Goal: Task Accomplishment & Management: Manage account settings

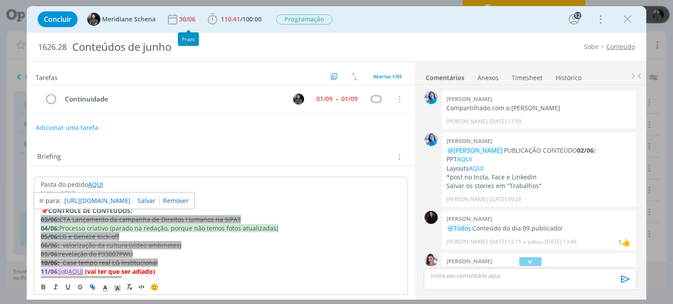
scroll to position [1595, 0]
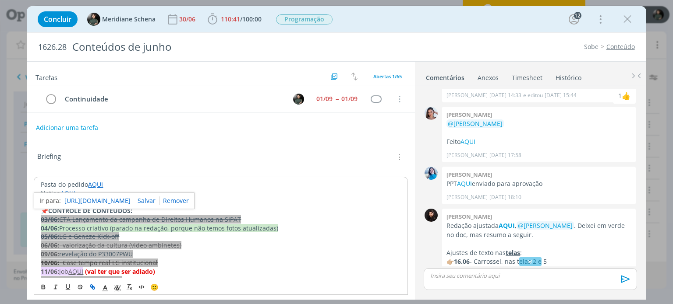
click at [234, 135] on div "Tarefas Usar Job de template Criar template a partir deste job Visualizar Templ…" at bounding box center [221, 178] width 388 height 233
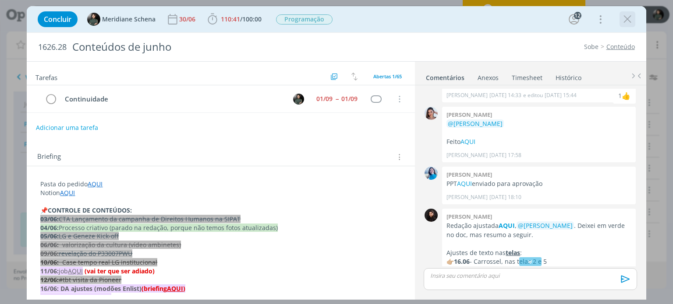
click at [625, 19] on icon "dialog" at bounding box center [626, 19] width 13 height 13
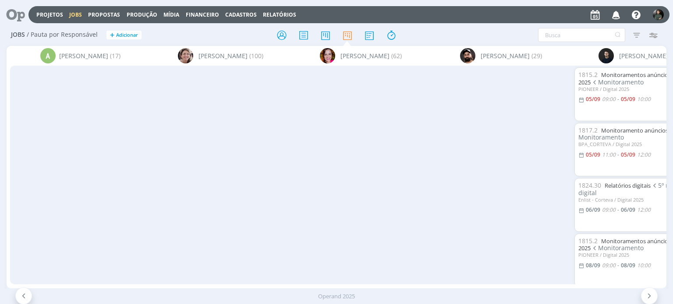
scroll to position [0, 571]
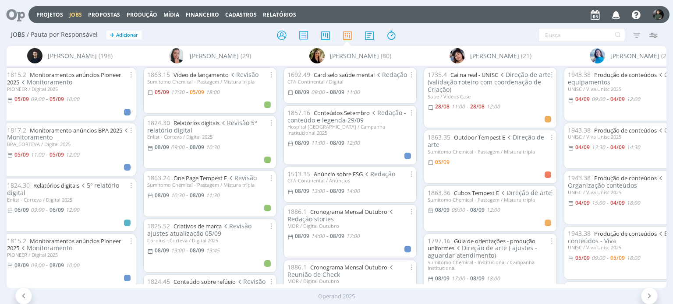
click at [444, 34] on div at bounding box center [336, 35] width 220 height 16
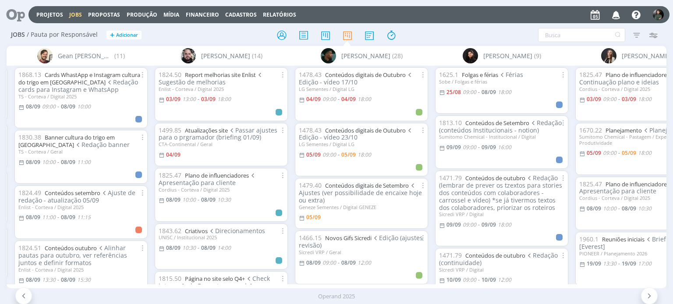
scroll to position [0, 1278]
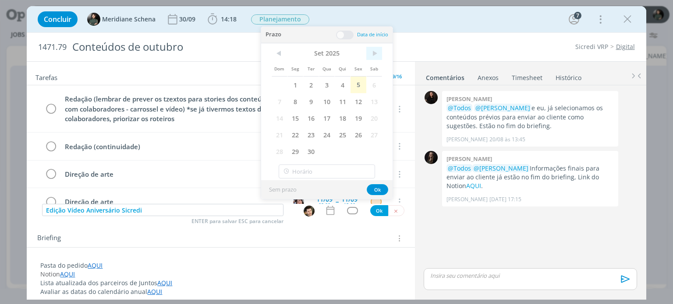
scroll to position [154, 0]
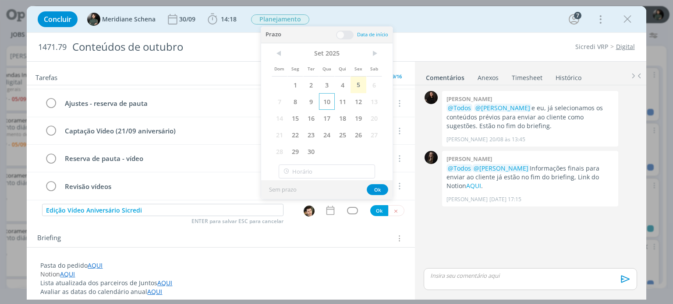
click at [328, 95] on span "10" at bounding box center [327, 101] width 16 height 17
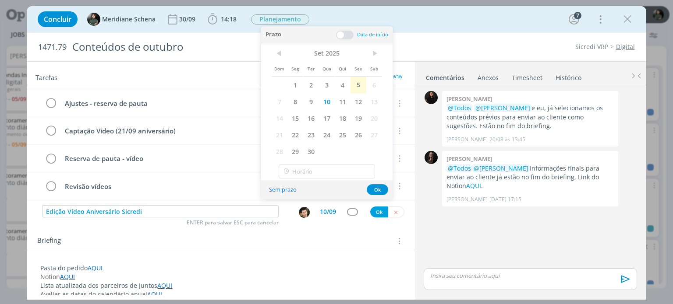
click at [350, 35] on span at bounding box center [345, 35] width 18 height 9
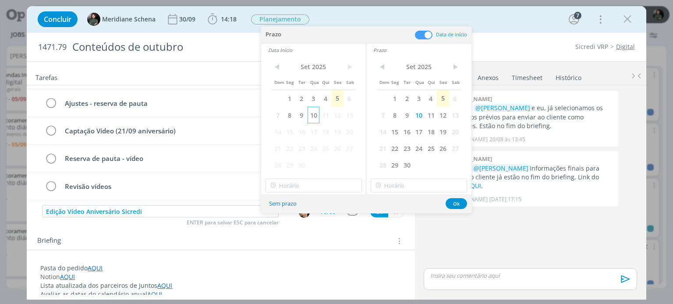
click at [314, 115] on span "10" at bounding box center [313, 115] width 12 height 17
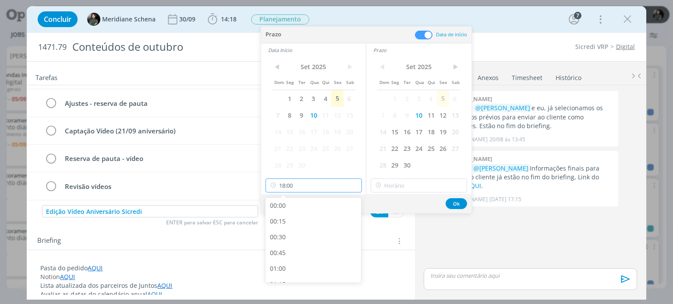
click at [300, 187] on input "18:00" at bounding box center [313, 186] width 96 height 14
click at [291, 220] on div "13:00" at bounding box center [314, 220] width 98 height 16
type input "13:00"
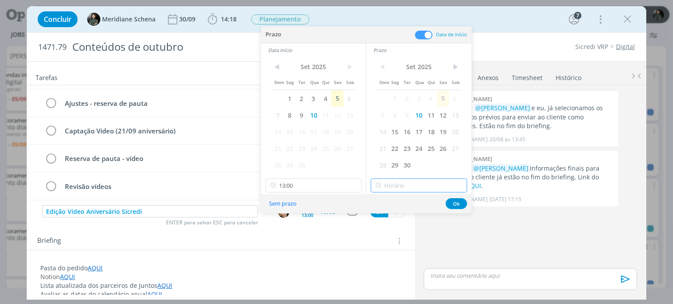
type input "18:00"
click at [399, 185] on input "18:00" at bounding box center [418, 186] width 96 height 14
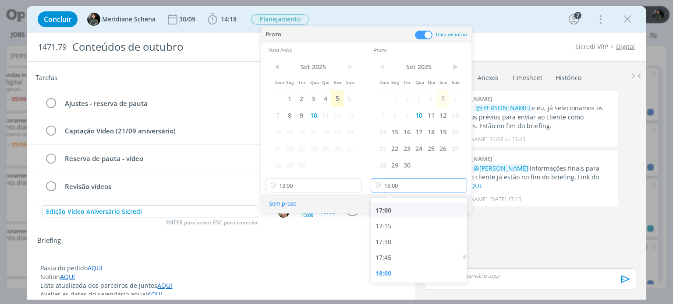
scroll to position [1068, 0]
click at [390, 273] on div "18:00" at bounding box center [420, 272] width 98 height 16
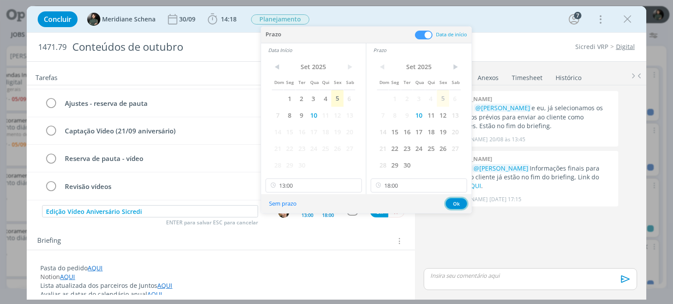
click at [452, 206] on button "Ok" at bounding box center [455, 203] width 21 height 11
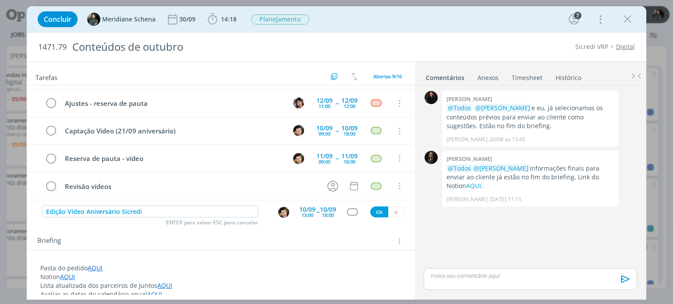
click at [347, 212] on div "dialog" at bounding box center [352, 211] width 11 height 7
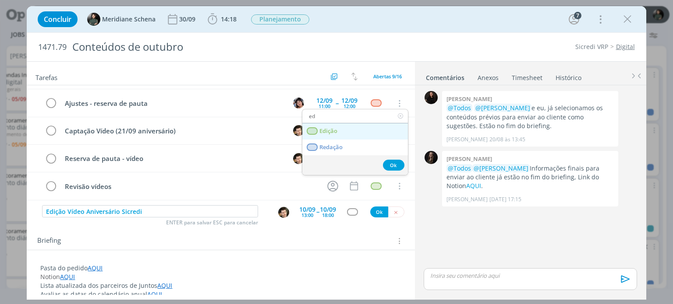
type input "ed"
click at [333, 132] on span "Edição" at bounding box center [329, 131] width 18 height 7
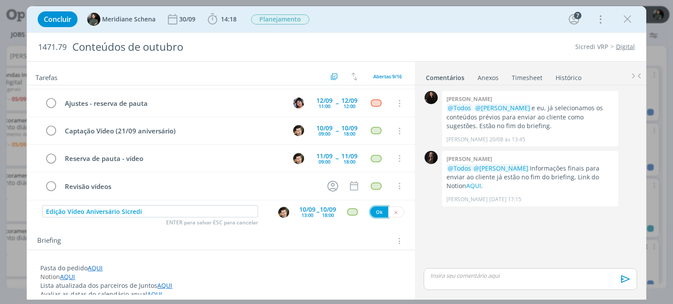
click at [371, 211] on button "Ok" at bounding box center [379, 212] width 18 height 11
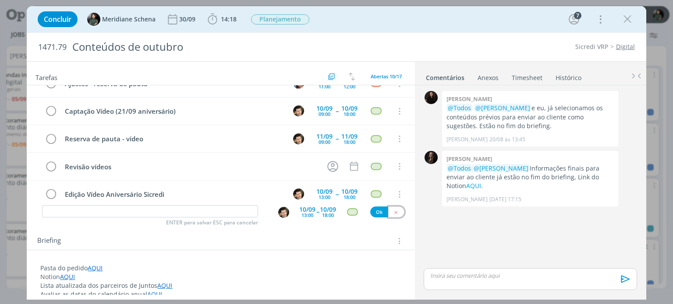
click at [393, 212] on icon "dialog" at bounding box center [396, 213] width 6 height 6
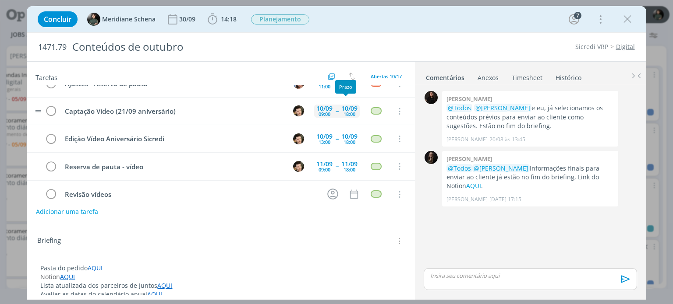
click at [343, 112] on div "18:00" at bounding box center [349, 114] width 12 height 5
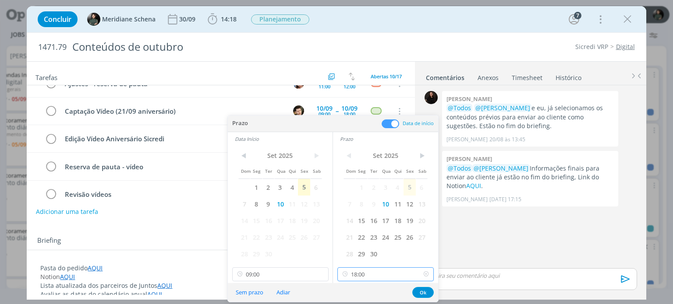
click at [372, 277] on input "18:00" at bounding box center [385, 275] width 96 height 14
click at [359, 219] on div "14:00" at bounding box center [387, 218] width 98 height 16
click at [363, 272] on input "14:00" at bounding box center [385, 275] width 96 height 14
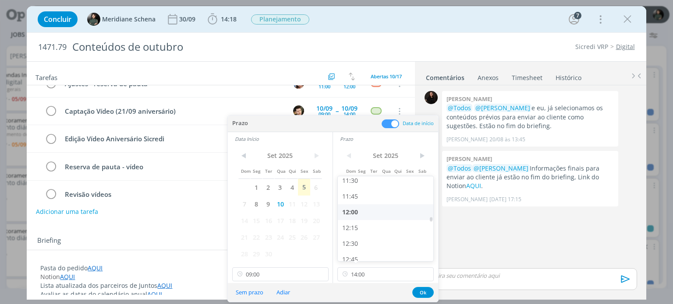
click at [365, 213] on div "12:00" at bounding box center [387, 212] width 98 height 16
type input "12:00"
click at [420, 293] on button "Ok" at bounding box center [422, 292] width 21 height 11
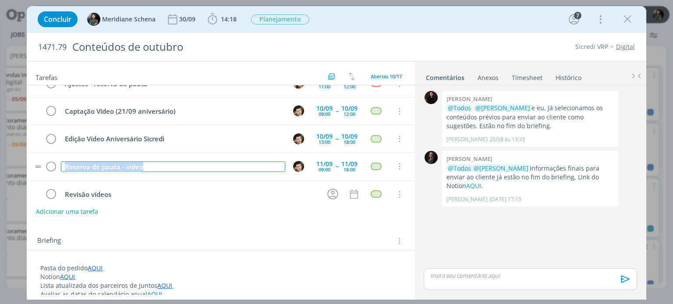
drag, startPoint x: 147, startPoint y: 163, endPoint x: 63, endPoint y: 158, distance: 84.2
click at [63, 162] on div "Reserva de pauta - vídeo" at bounding box center [173, 167] width 224 height 11
drag, startPoint x: 150, startPoint y: 166, endPoint x: 187, endPoint y: 163, distance: 37.3
click at [187, 163] on div "Edição ( vídeo aniversário, continuação)" at bounding box center [173, 167] width 224 height 11
click at [91, 162] on div "Edição ( vídeo aniversário, )" at bounding box center [173, 167] width 224 height 11
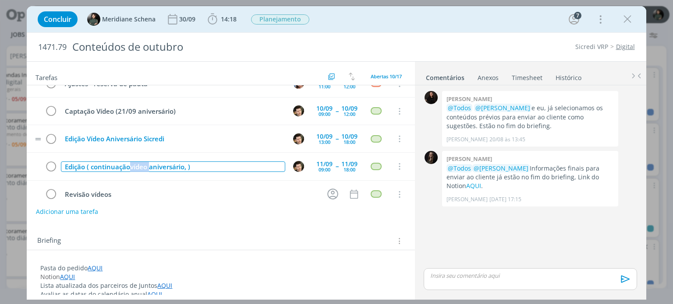
drag, startPoint x: 130, startPoint y: 162, endPoint x: 148, endPoint y: 139, distance: 28.9
click at [148, 139] on div "Redação (lembrar de prever os tzextos para stories dos conteúdos com colaborado…" at bounding box center [221, 60] width 388 height 297
click at [137, 162] on div "Edição ( continuaçãovídeo aniversário, )" at bounding box center [173, 167] width 224 height 11
click at [130, 163] on div "Edição ( continuaçãovídeo aniversário, )" at bounding box center [173, 167] width 224 height 11
click at [193, 162] on div "Edição ( continuação vídeo aniversário, )" at bounding box center [173, 167] width 224 height 11
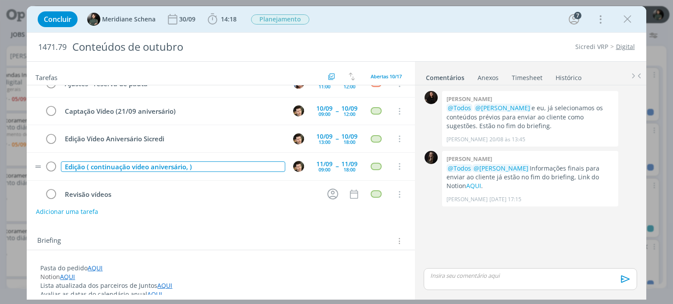
click at [189, 163] on div "Edição ( continuação vídeo aniversário, )" at bounding box center [173, 167] width 224 height 11
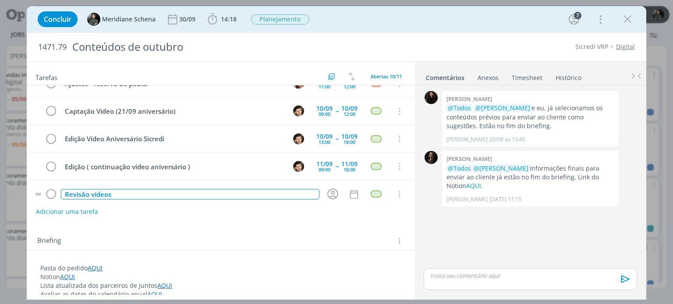
click at [240, 191] on div "Revisão vídeos" at bounding box center [190, 194] width 258 height 11
click at [238, 199] on tr "Revisão vídeos Cancelar" at bounding box center [221, 195] width 388 height 28
click at [625, 21] on icon "dialog" at bounding box center [626, 19] width 13 height 13
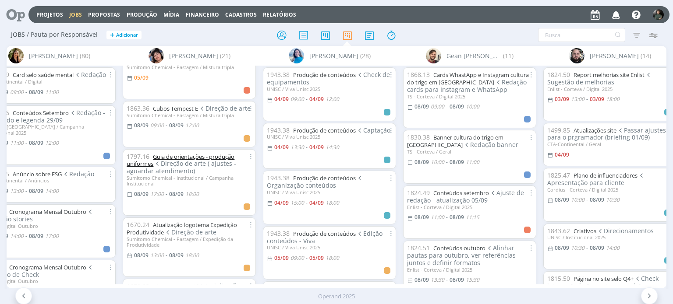
scroll to position [88, 0]
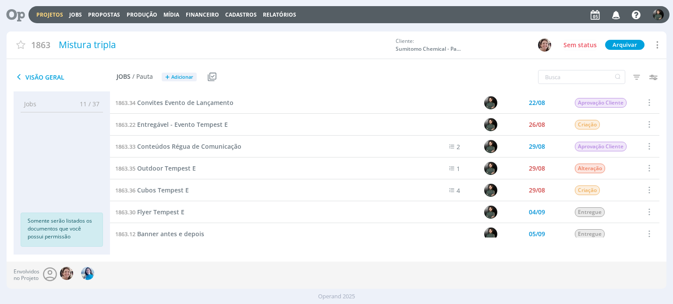
scroll to position [307, 0]
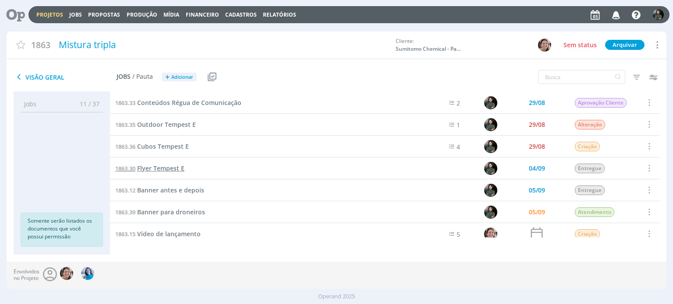
click at [169, 168] on span "Flyer Tempest E" at bounding box center [160, 168] width 47 height 8
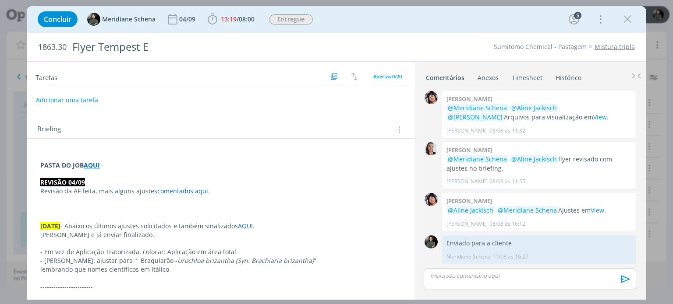
scroll to position [934, 0]
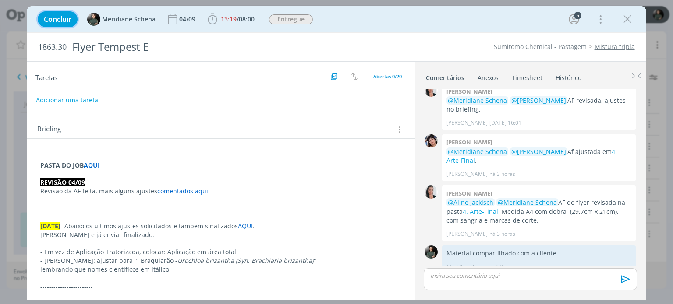
click at [56, 20] on span "Concluir" at bounding box center [58, 19] width 28 height 7
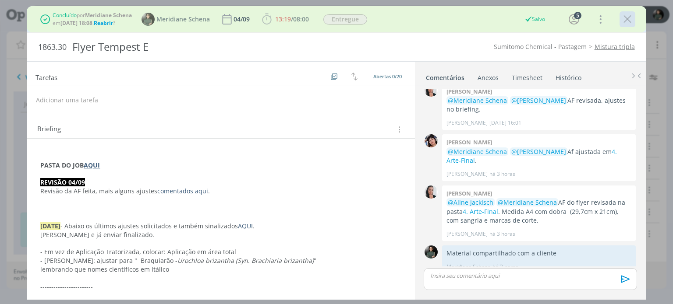
click at [629, 20] on icon "dialog" at bounding box center [626, 19] width 13 height 13
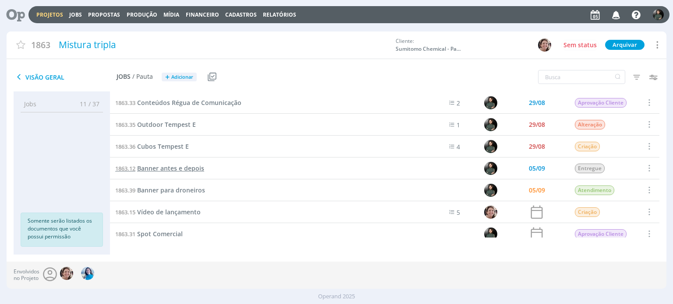
click at [188, 169] on span "Banner antes e depois" at bounding box center [170, 168] width 67 height 8
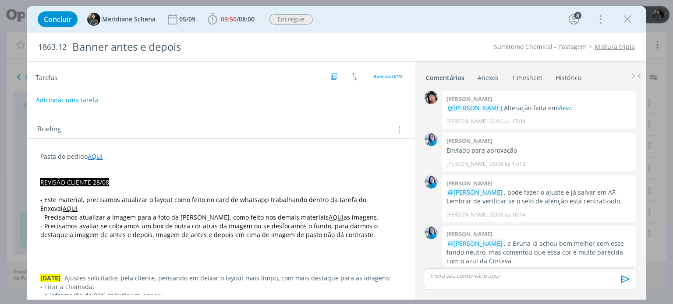
scroll to position [922, 0]
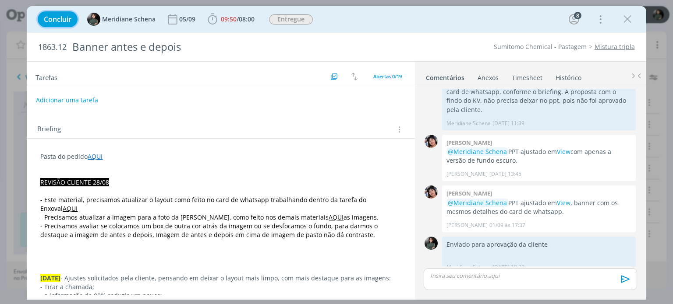
click at [65, 18] on span "Concluir" at bounding box center [58, 19] width 28 height 7
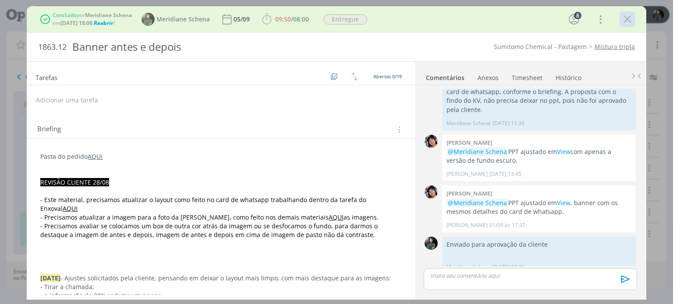
click at [624, 15] on icon "dialog" at bounding box center [626, 19] width 13 height 13
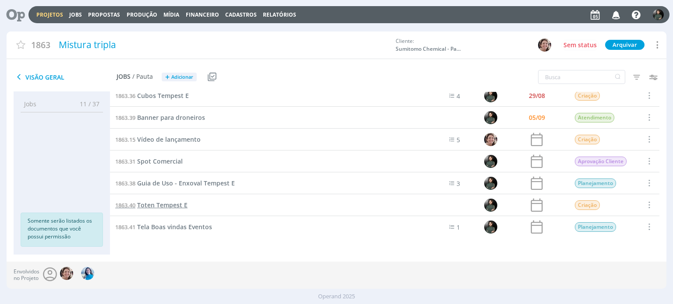
scroll to position [358, 0]
click at [168, 205] on span "Toten Tempest E" at bounding box center [162, 205] width 50 height 8
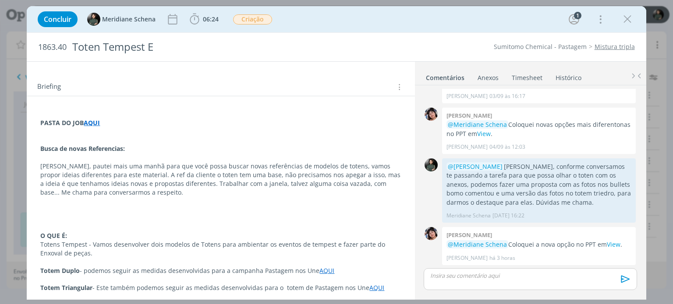
scroll to position [44, 0]
click at [631, 19] on icon "dialog" at bounding box center [626, 19] width 13 height 13
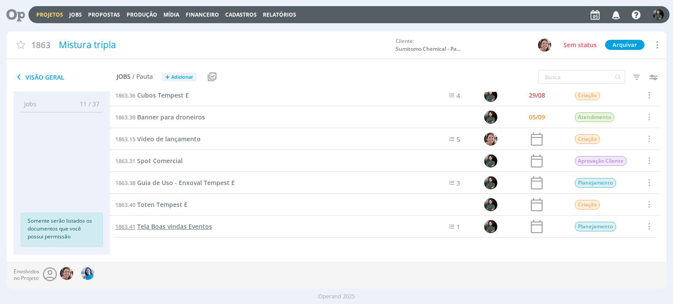
click at [204, 227] on span "Tela Boas vindas Eventos" at bounding box center [174, 226] width 75 height 8
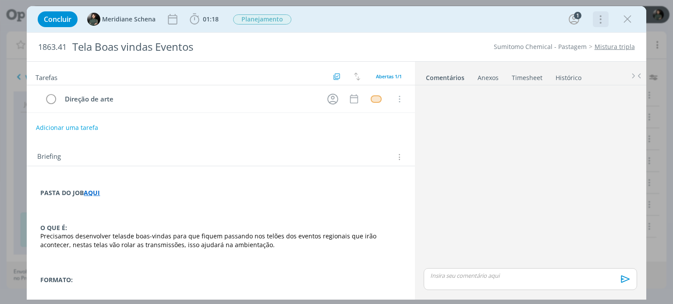
click at [604, 22] on icon "dialog" at bounding box center [599, 19] width 12 height 14
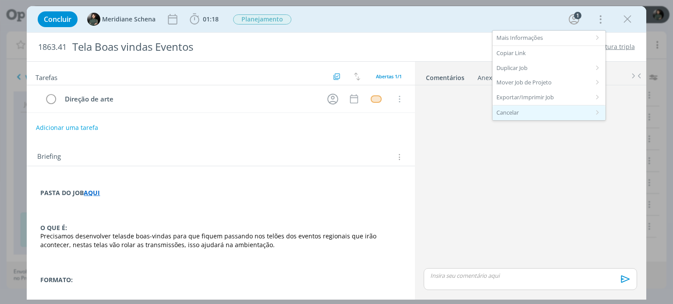
click at [521, 117] on div "Cancelar" at bounding box center [548, 113] width 113 height 15
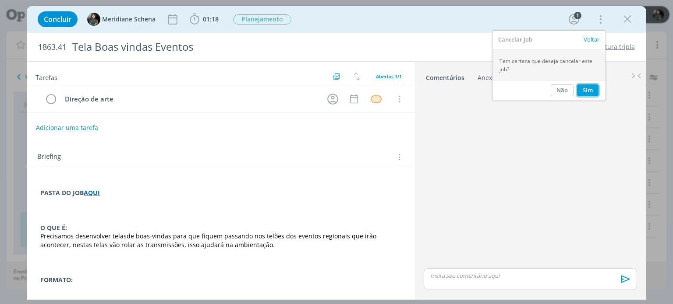
click at [588, 89] on button "Sim" at bounding box center [587, 91] width 21 height 12
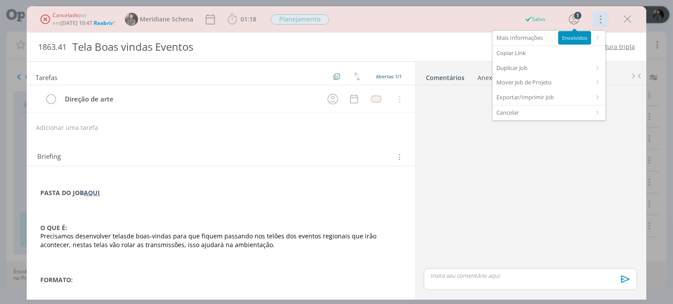
scroll to position [336, 0]
click at [631, 19] on icon "dialog" at bounding box center [626, 19] width 13 height 13
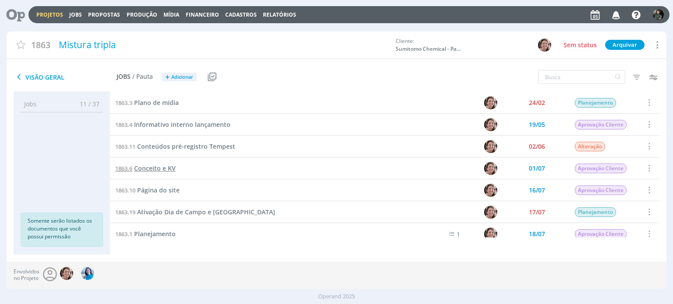
click at [172, 168] on span "Conceito e KV" at bounding box center [155, 168] width 42 height 8
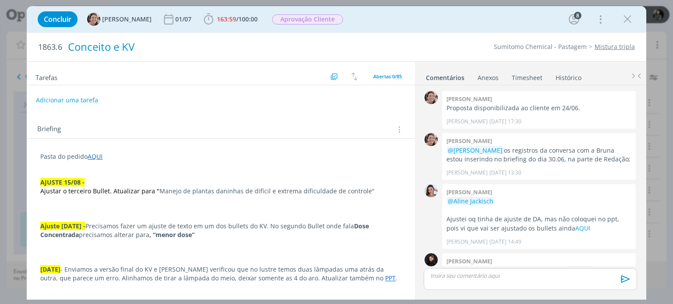
scroll to position [986, 0]
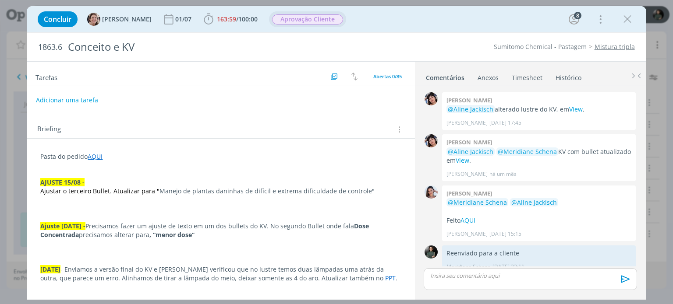
click at [295, 17] on span "Aprovação Cliente" at bounding box center [307, 19] width 71 height 10
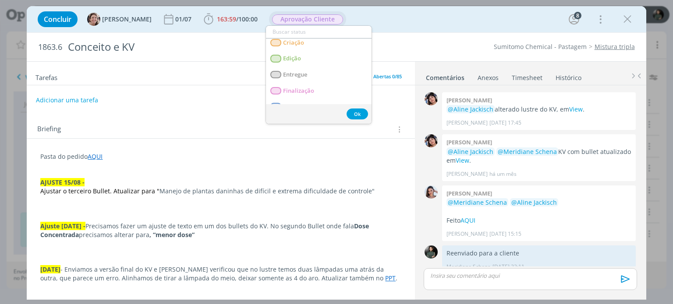
scroll to position [88, 0]
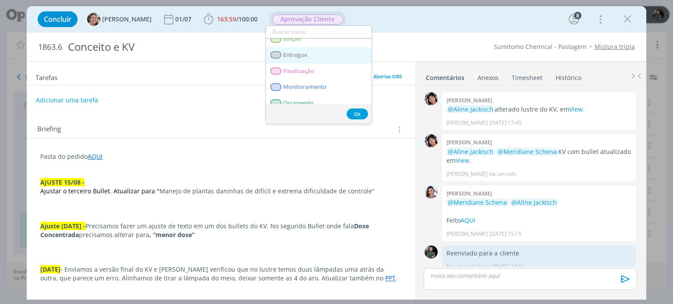
click at [303, 53] on span "Entregue" at bounding box center [295, 55] width 24 height 7
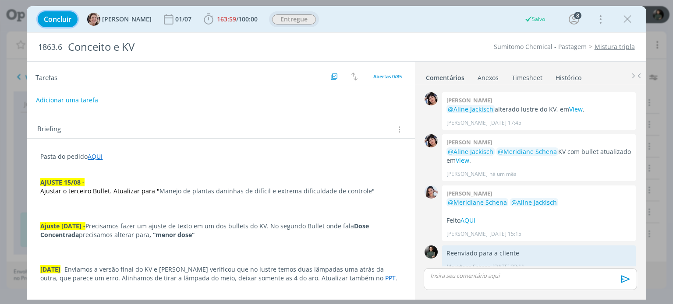
click at [46, 16] on span "Concluir" at bounding box center [58, 19] width 28 height 7
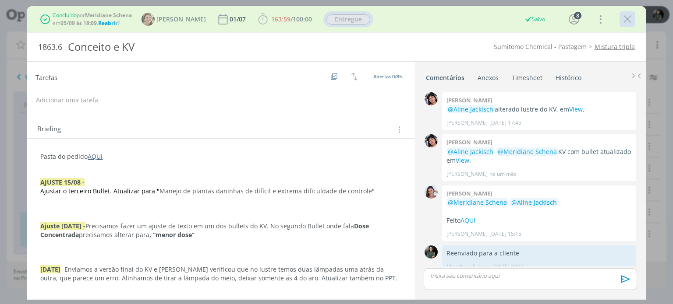
click at [628, 21] on icon "dialog" at bounding box center [626, 19] width 13 height 13
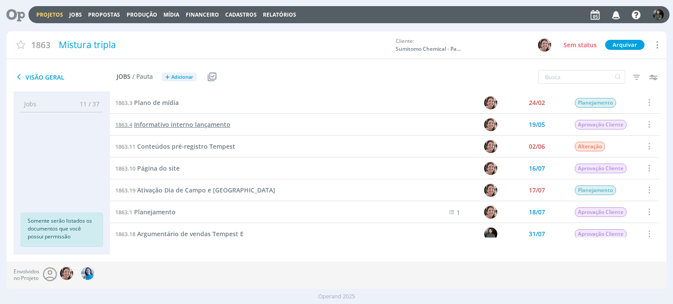
click at [192, 125] on span "Informativo interno lançamento" at bounding box center [182, 124] width 96 height 8
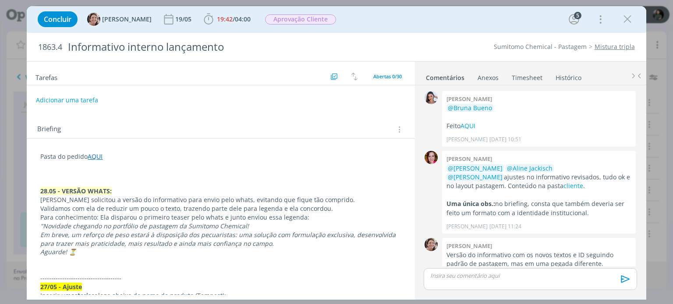
scroll to position [924, 0]
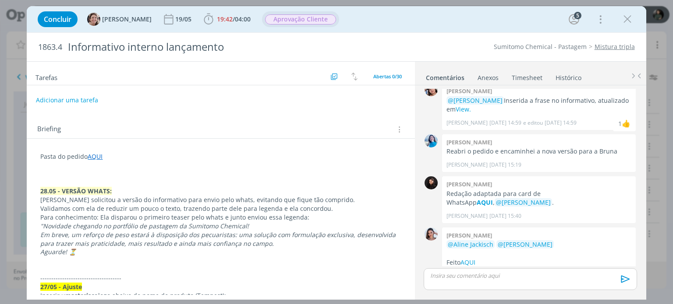
click at [289, 17] on span "Aprovação Cliente" at bounding box center [300, 19] width 71 height 10
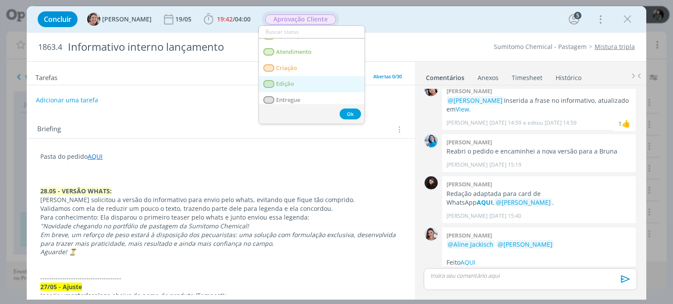
scroll to position [44, 0]
click at [295, 93] on link "Entregue" at bounding box center [312, 99] width 106 height 16
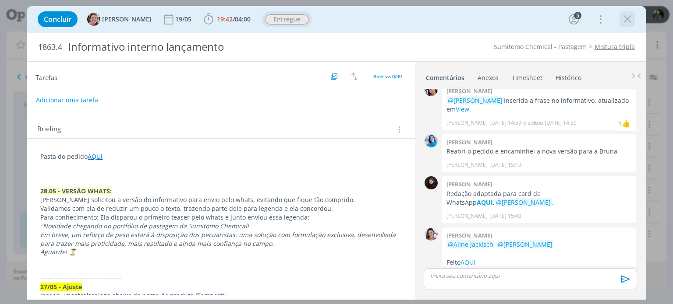
click at [631, 17] on icon "dialog" at bounding box center [626, 19] width 13 height 13
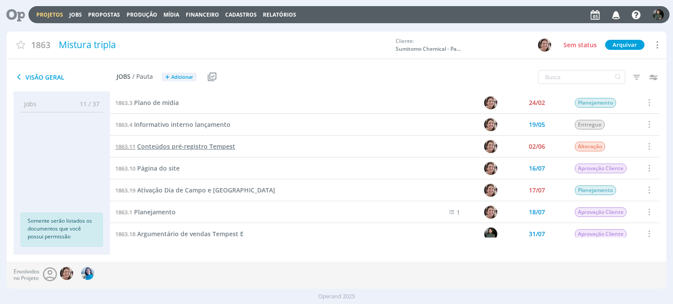
click at [192, 148] on span "Conteúdos pré-registro Tempest" at bounding box center [186, 146] width 98 height 8
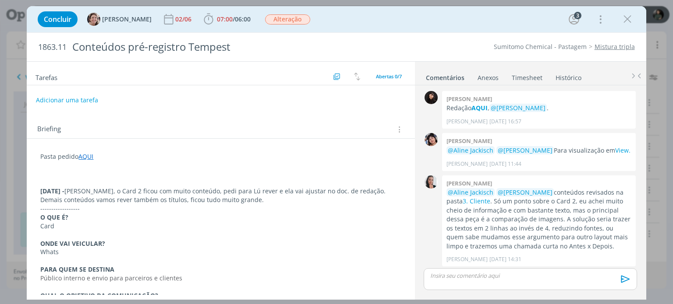
scroll to position [477, 0]
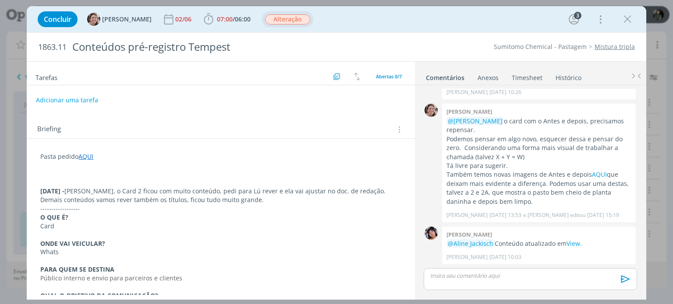
click at [268, 15] on span "Alteração" at bounding box center [287, 19] width 45 height 10
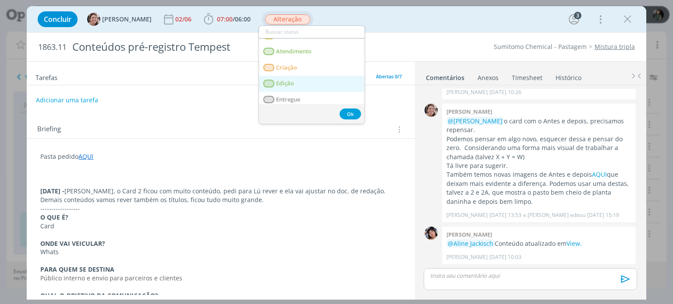
scroll to position [44, 0]
click at [295, 99] on span "Entregue" at bounding box center [288, 98] width 24 height 7
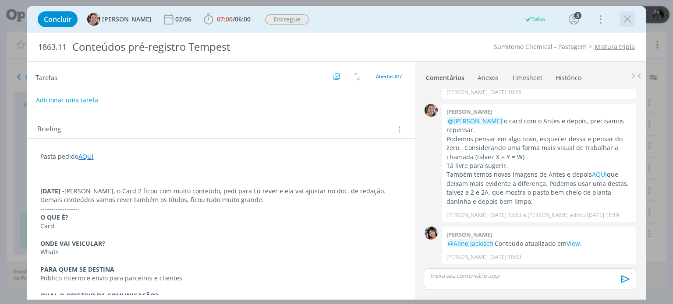
click at [625, 18] on icon "dialog" at bounding box center [626, 19] width 13 height 13
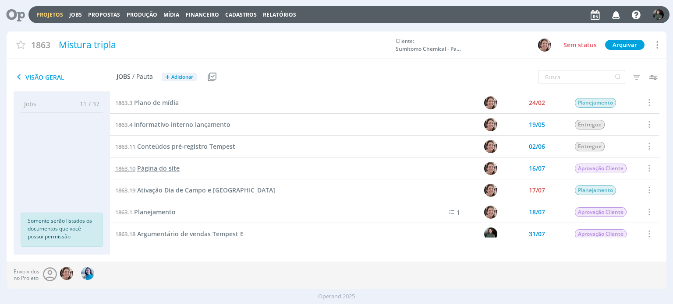
click at [173, 169] on span "Página do site" at bounding box center [158, 168] width 42 height 8
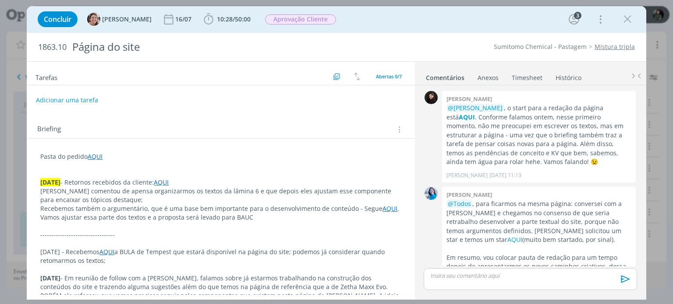
scroll to position [532, 0]
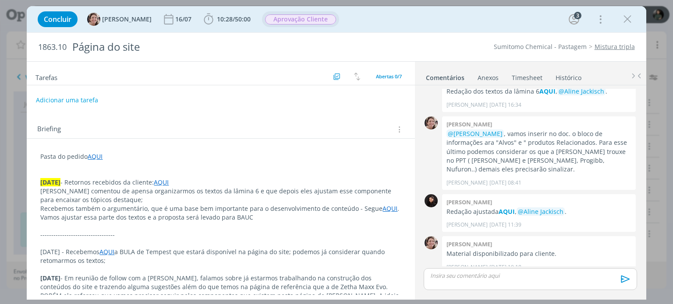
click at [319, 21] on span "Aprovação Cliente" at bounding box center [300, 19] width 71 height 10
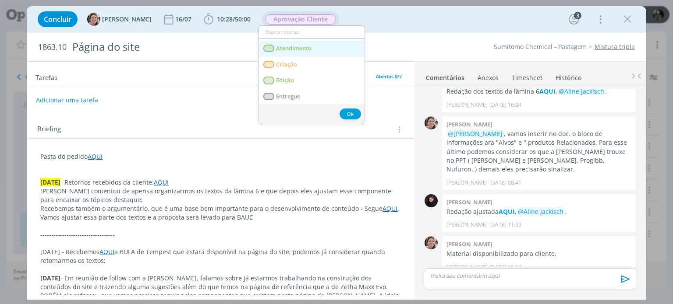
scroll to position [88, 0]
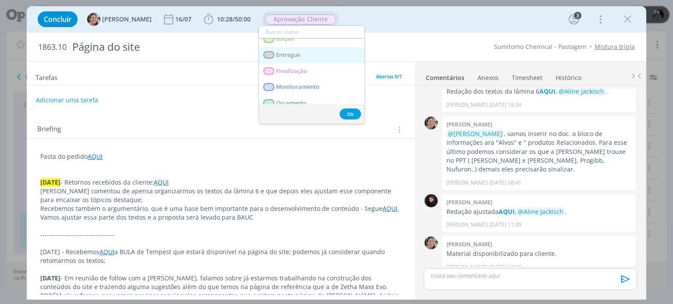
click at [317, 54] on link "Entregue" at bounding box center [312, 55] width 106 height 16
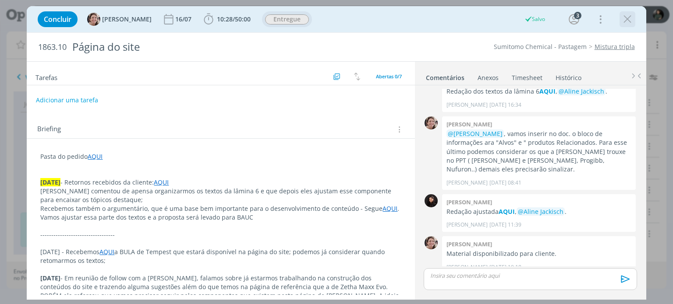
click at [624, 21] on icon "dialog" at bounding box center [626, 19] width 13 height 13
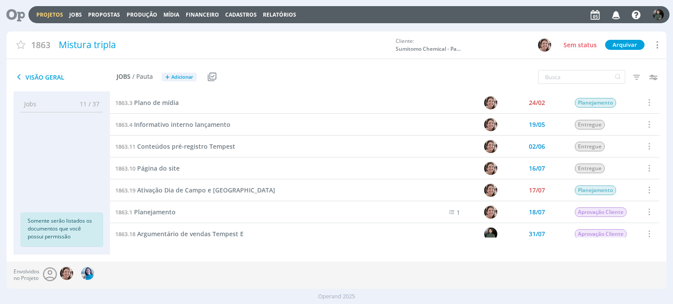
scroll to position [44, 0]
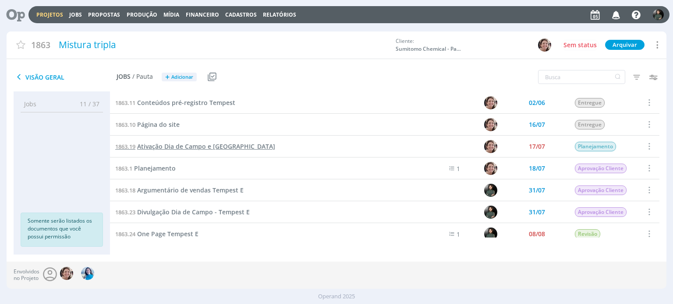
click at [221, 146] on span "Ativação Dia de Campo e Feiras" at bounding box center [206, 146] width 138 height 8
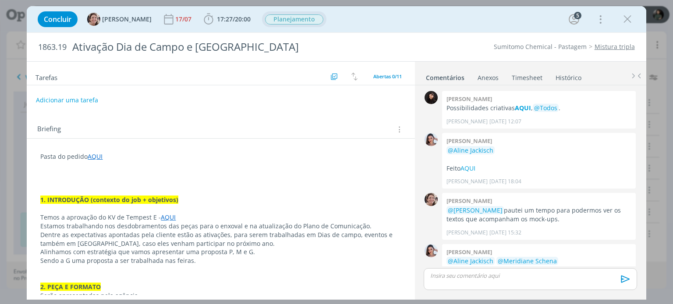
scroll to position [77, 0]
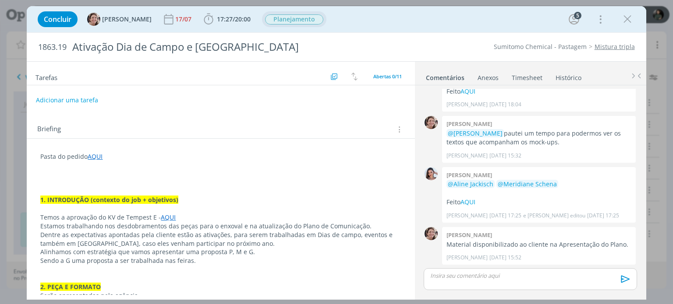
click at [293, 20] on span "Planejamento" at bounding box center [294, 19] width 58 height 10
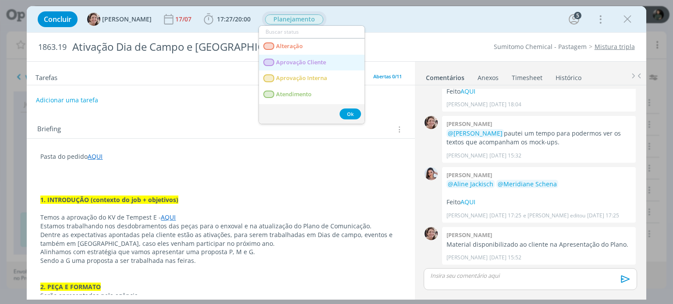
click at [293, 60] on span "Aprovação Cliente" at bounding box center [301, 62] width 50 height 7
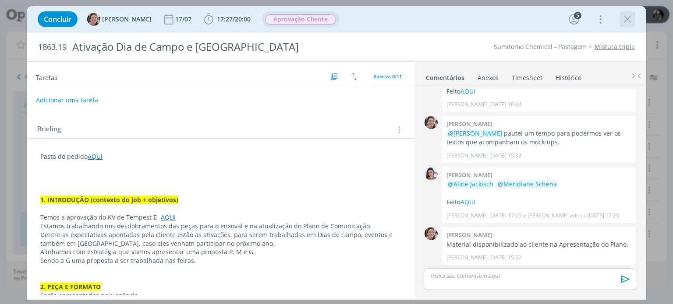
click at [632, 19] on icon "dialog" at bounding box center [626, 19] width 13 height 13
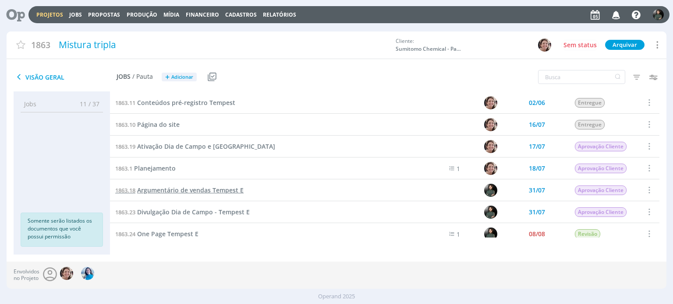
scroll to position [88, 0]
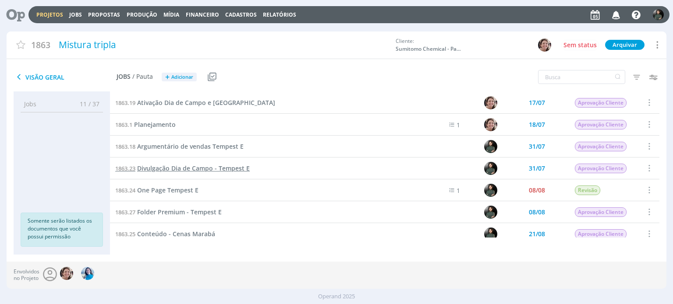
click at [207, 169] on span "Divulgação Dia de Campo - Tempest E" at bounding box center [193, 168] width 113 height 8
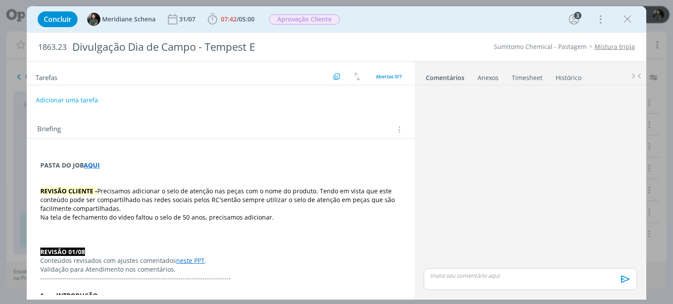
scroll to position [227, 0]
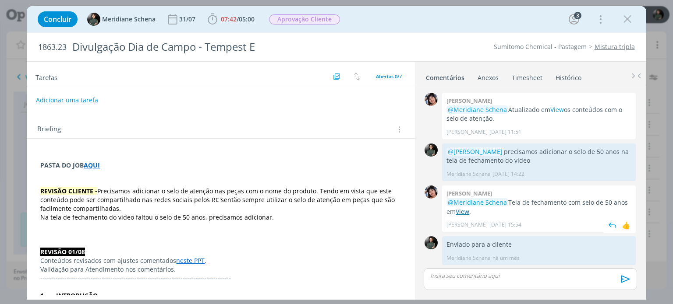
click at [462, 208] on link "View" at bounding box center [462, 212] width 14 height 8
click at [297, 20] on span "Aprovação Cliente" at bounding box center [304, 19] width 71 height 10
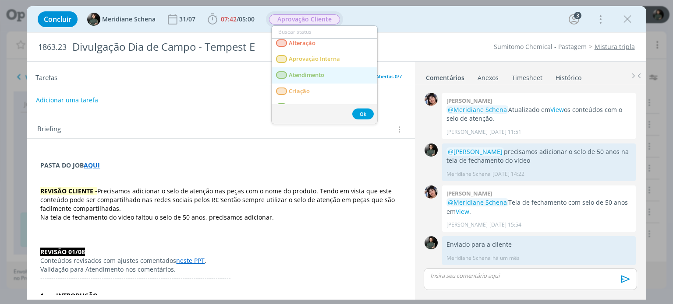
scroll to position [44, 0]
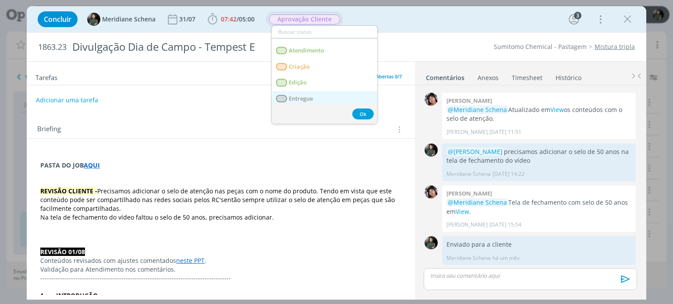
click at [316, 92] on link "Entregue" at bounding box center [324, 99] width 106 height 16
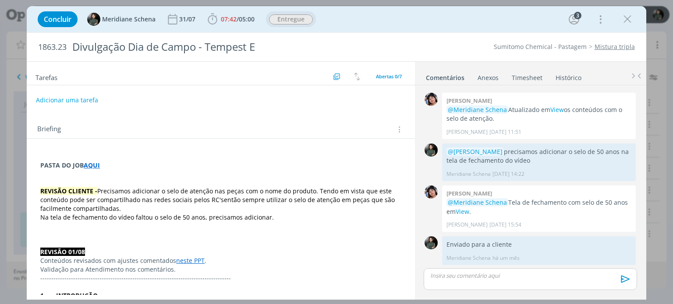
drag, startPoint x: 623, startPoint y: 22, endPoint x: 378, endPoint y: 94, distance: 255.1
click at [624, 22] on icon "dialog" at bounding box center [626, 19] width 13 height 13
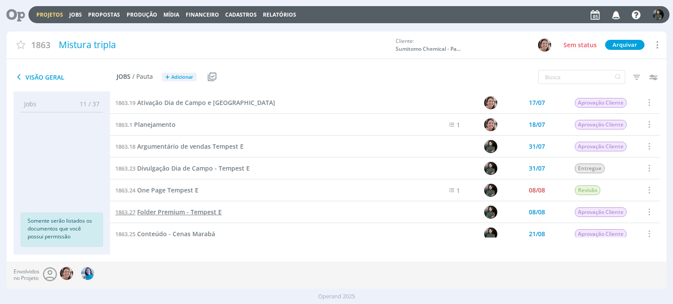
scroll to position [131, 0]
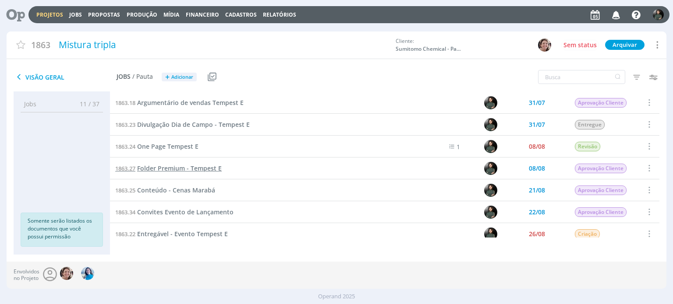
click at [177, 167] on span "Folder Premium - Tempest E" at bounding box center [179, 168] width 85 height 8
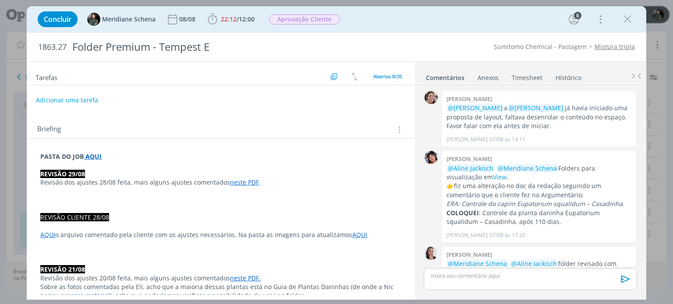
scroll to position [904, 0]
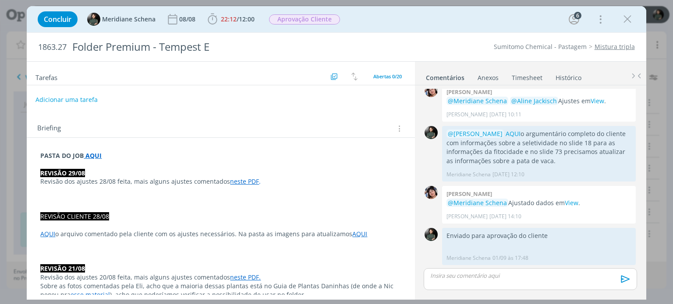
click at [49, 99] on button "Adicionar uma tarefa" at bounding box center [66, 99] width 62 height 15
click at [69, 105] on div "ENTER para salvar ESC para cancelar" at bounding box center [162, 99] width 241 height 13
click at [68, 96] on input "dialog" at bounding box center [162, 99] width 241 height 12
type input "Finalização"
click at [347, 102] on div "dialog" at bounding box center [352, 99] width 11 height 7
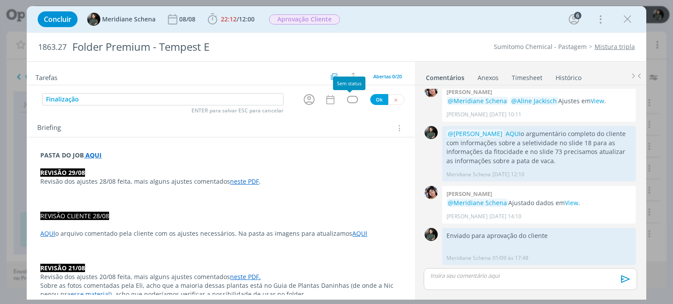
click at [347, 101] on div "dialog" at bounding box center [352, 99] width 11 height 7
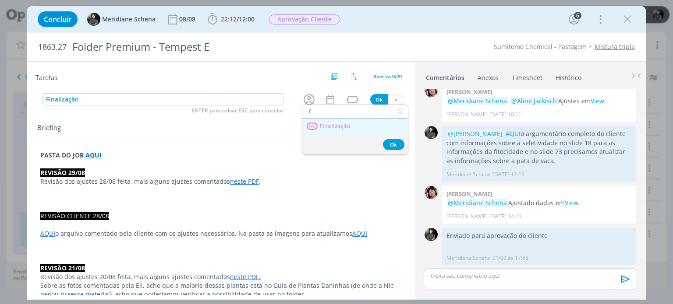
type input "f"
click at [333, 129] on span "Finalização" at bounding box center [335, 126] width 31 height 7
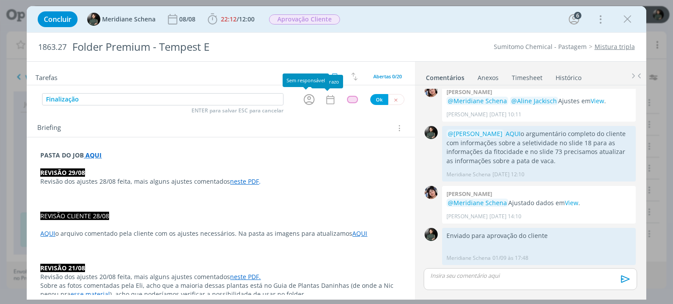
click at [304, 100] on icon "dialog" at bounding box center [309, 100] width 14 height 14
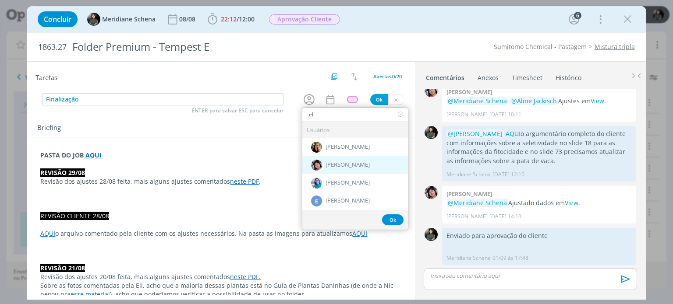
type input "eli"
click at [348, 159] on div "[PERSON_NAME]" at bounding box center [355, 165] width 106 height 18
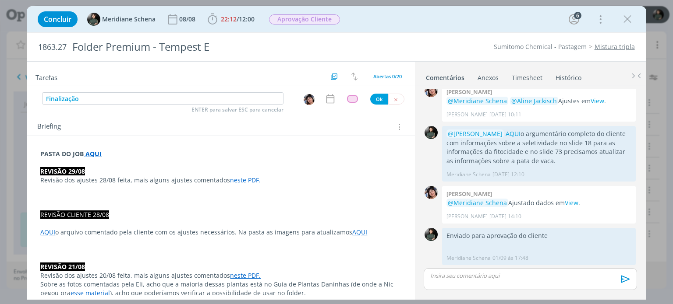
click at [324, 98] on icon "dialog" at bounding box center [329, 98] width 11 height 11
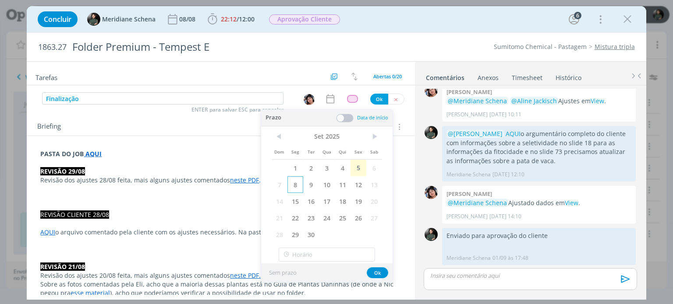
click at [300, 185] on span "8" at bounding box center [295, 184] width 16 height 17
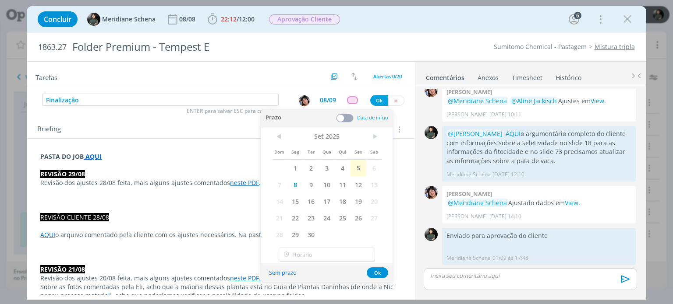
click at [350, 120] on span at bounding box center [345, 118] width 18 height 9
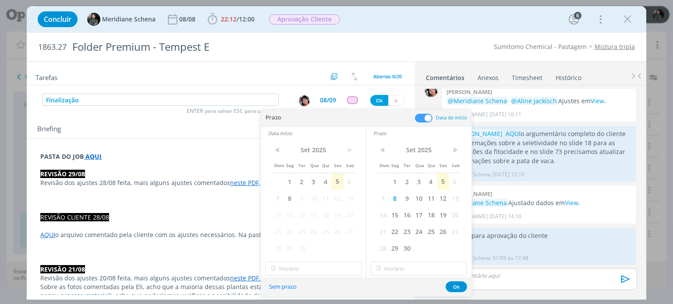
click at [296, 200] on span "9" at bounding box center [302, 198] width 12 height 17
click at [293, 198] on span "8" at bounding box center [289, 198] width 12 height 17
click at [305, 271] on input "19:00" at bounding box center [313, 269] width 96 height 14
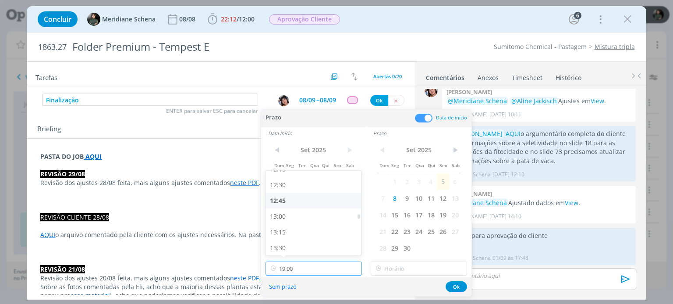
scroll to position [781, 0]
click at [294, 214] on div "13:00" at bounding box center [314, 217] width 98 height 16
type input "13:00"
click at [413, 271] on input "19:00" at bounding box center [418, 269] width 96 height 14
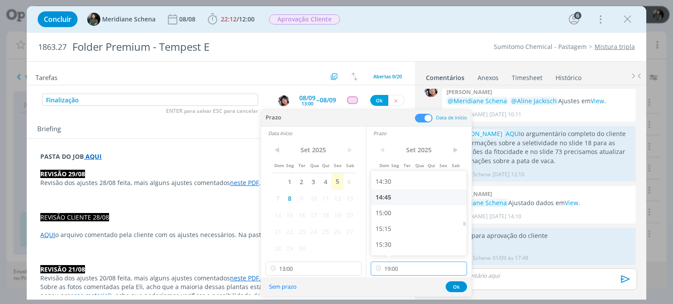
scroll to position [913, 0]
click at [396, 210] on div "15:00" at bounding box center [420, 212] width 98 height 16
type input "15:00"
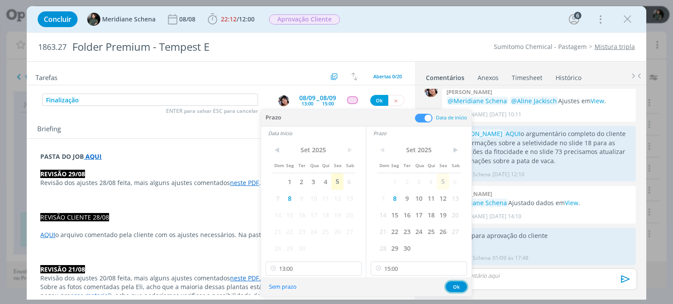
click at [455, 288] on button "Ok" at bounding box center [455, 287] width 21 height 11
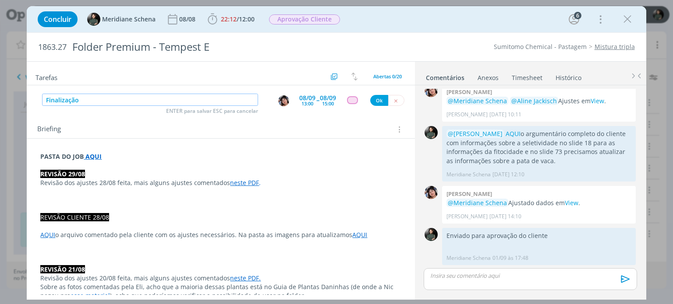
click at [141, 94] on input "Finalização" at bounding box center [150, 100] width 216 height 12
click at [137, 102] on input "Finalização" at bounding box center [150, 100] width 216 height 12
type input "Finalização (prever os acabamentos)"
click at [373, 100] on button "Ok" at bounding box center [379, 100] width 18 height 11
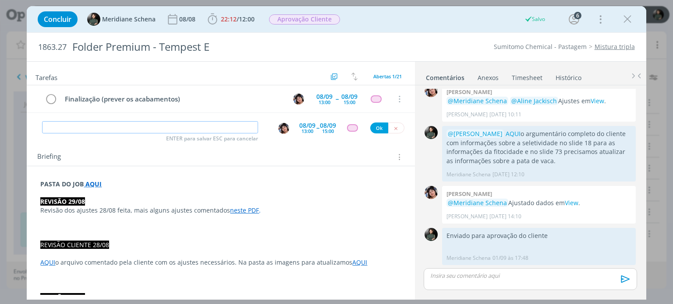
click at [182, 127] on input "dialog" at bounding box center [150, 127] width 216 height 12
type input "Revisão AF"
click at [282, 128] on img "dialog" at bounding box center [283, 128] width 11 height 11
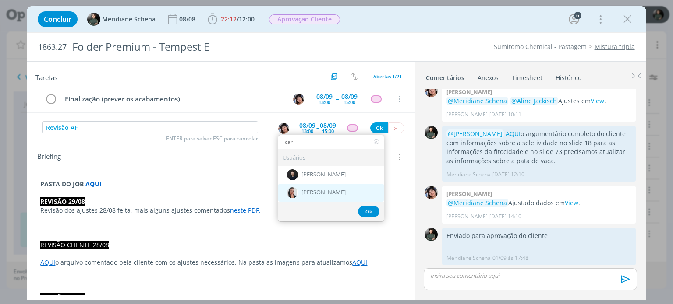
type input "car"
click at [317, 194] on span "[PERSON_NAME]" at bounding box center [323, 193] width 44 height 7
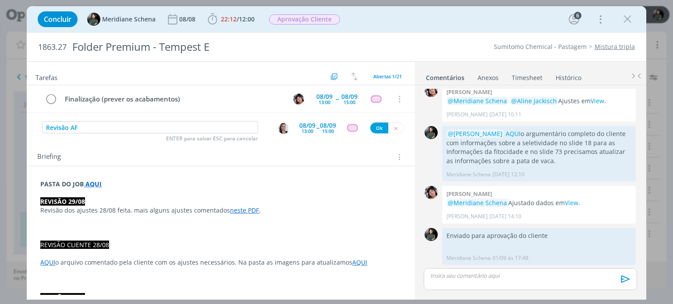
click at [316, 129] on span "--" at bounding box center [317, 127] width 3 height 8
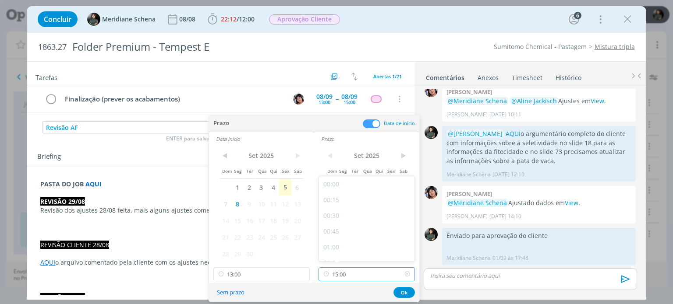
click at [357, 275] on input "15:00" at bounding box center [366, 275] width 96 height 14
click at [339, 204] on div "17:00" at bounding box center [368, 202] width 98 height 16
type input "17:00"
click at [250, 278] on input "13:00" at bounding box center [261, 275] width 96 height 14
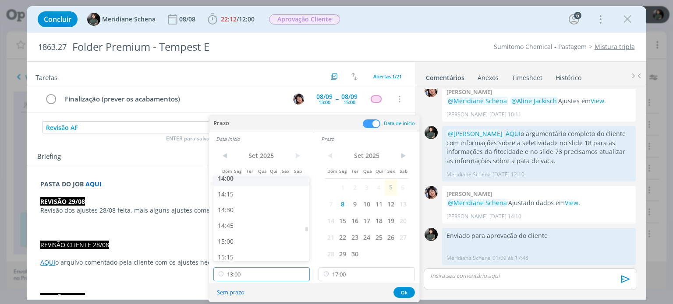
scroll to position [928, 0]
click at [240, 231] on div "15:30" at bounding box center [262, 234] width 98 height 16
type input "15:30"
click at [405, 289] on button "Ok" at bounding box center [403, 292] width 21 height 11
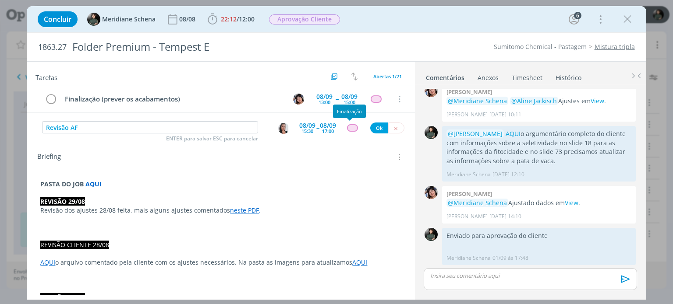
click at [349, 129] on div "dialog" at bounding box center [352, 127] width 11 height 7
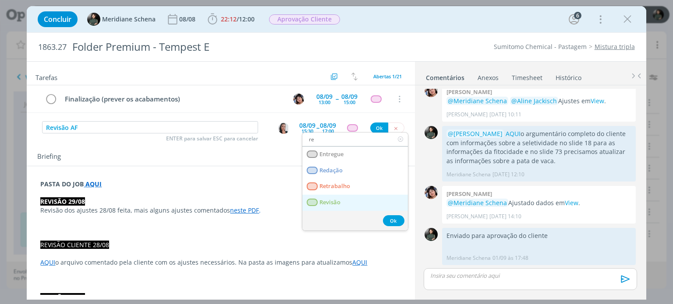
type input "re"
click at [347, 203] on link "Revisão" at bounding box center [355, 203] width 106 height 16
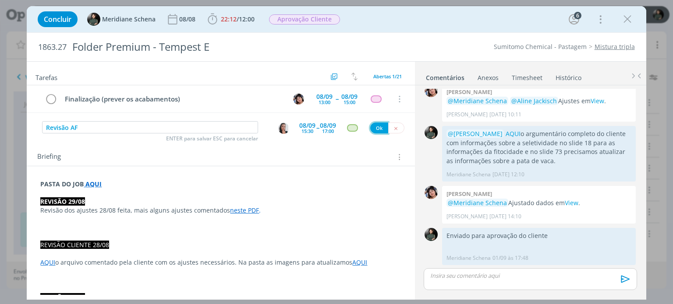
drag, startPoint x: 373, startPoint y: 127, endPoint x: 345, endPoint y: 189, distance: 67.8
click at [373, 127] on button "Ok" at bounding box center [379, 128] width 18 height 11
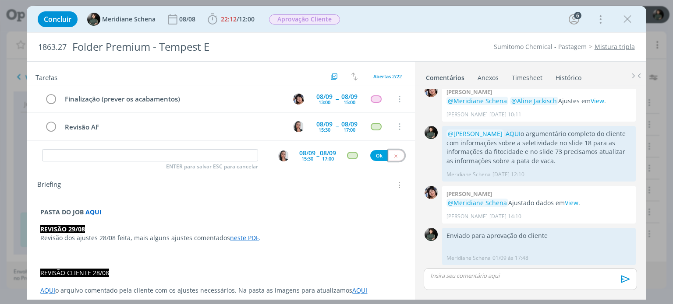
click at [393, 153] on icon "dialog" at bounding box center [396, 156] width 6 height 6
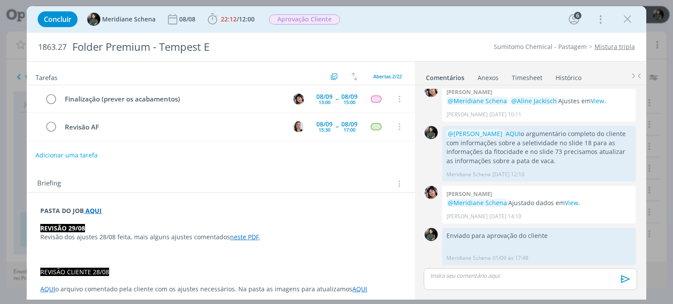
scroll to position [0, 0]
click at [292, 20] on span "Aprovação Cliente" at bounding box center [304, 19] width 71 height 10
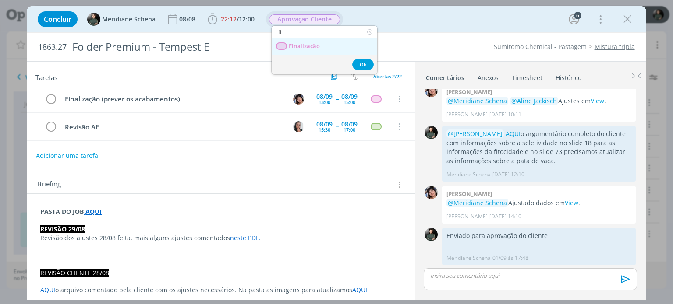
type input "fi"
click at [320, 44] on link "Finalização" at bounding box center [324, 47] width 106 height 16
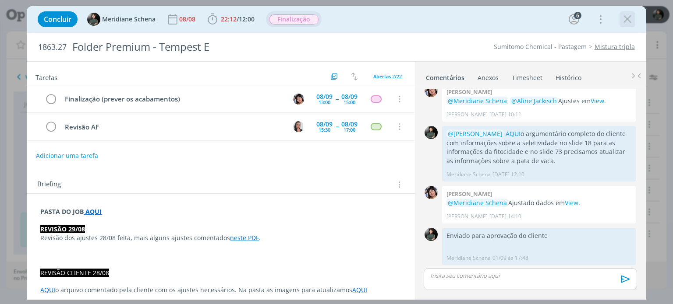
click at [627, 17] on icon "dialog" at bounding box center [626, 19] width 13 height 13
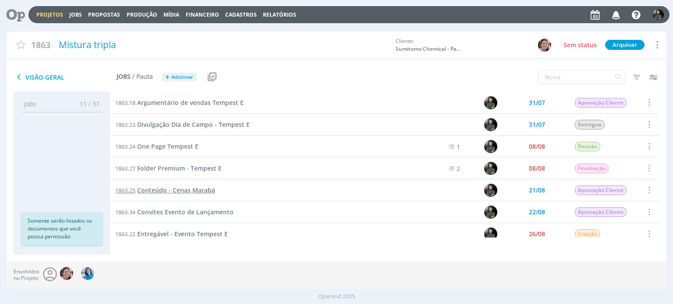
click at [207, 192] on span "Conteúdo - Cenas Marabá" at bounding box center [176, 190] width 78 height 8
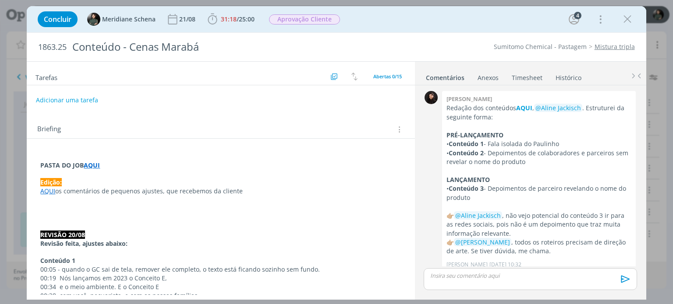
scroll to position [770, 0]
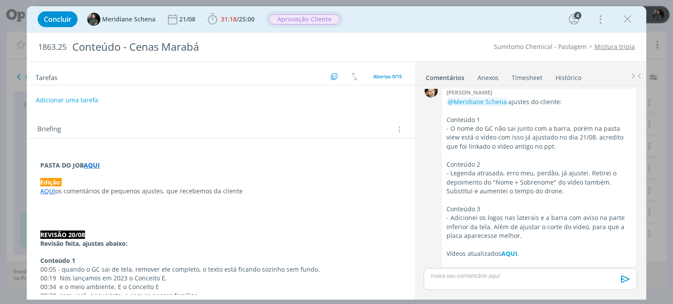
click at [302, 20] on span "Aprovação Cliente" at bounding box center [304, 19] width 71 height 10
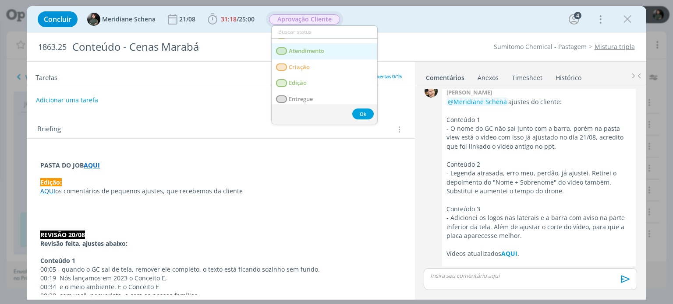
scroll to position [44, 0]
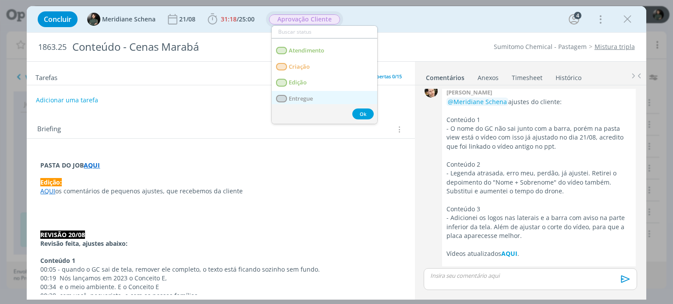
click at [305, 99] on span "Entregue" at bounding box center [301, 98] width 24 height 7
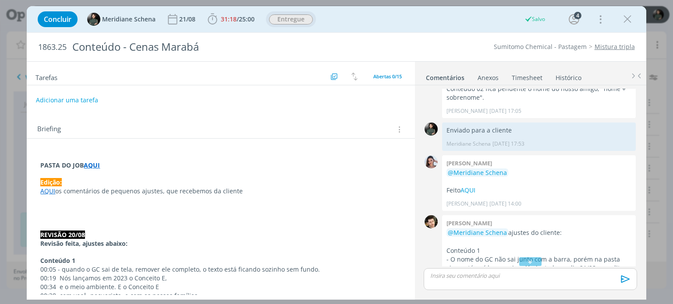
scroll to position [770, 0]
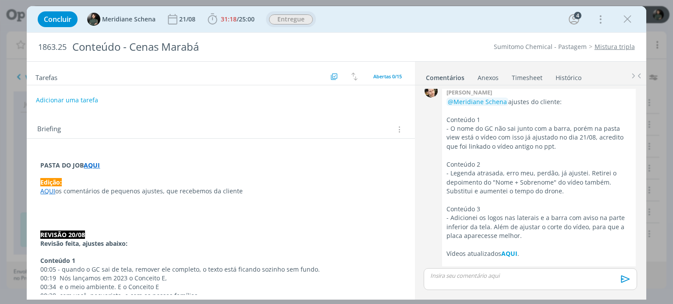
click at [479, 273] on p "dialog" at bounding box center [529, 276] width 199 height 8
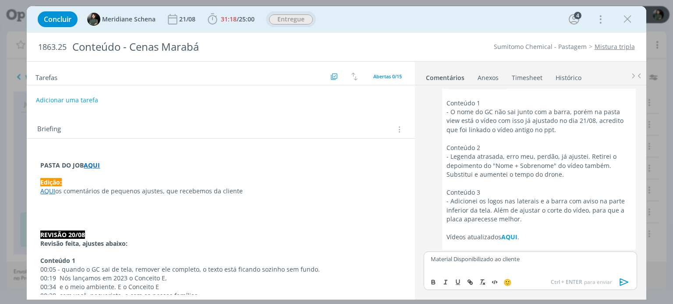
click at [623, 280] on icon "dialog" at bounding box center [623, 281] width 9 height 7
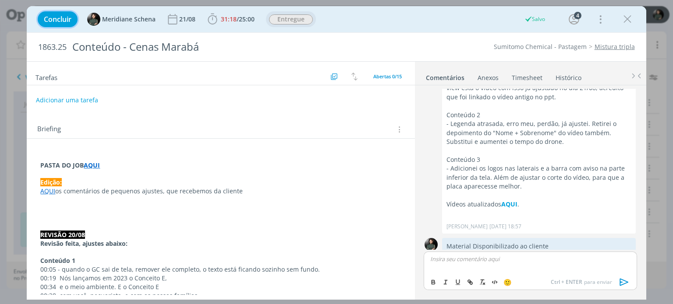
click at [65, 18] on span "Concluir" at bounding box center [58, 19] width 28 height 7
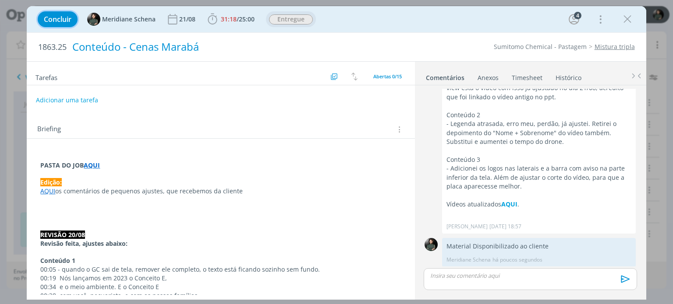
scroll to position [803, 0]
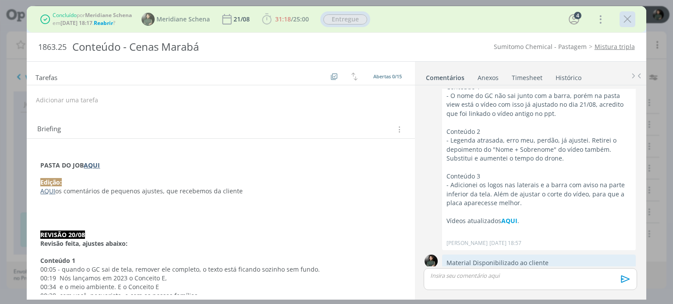
click at [627, 22] on icon "dialog" at bounding box center [626, 19] width 13 height 13
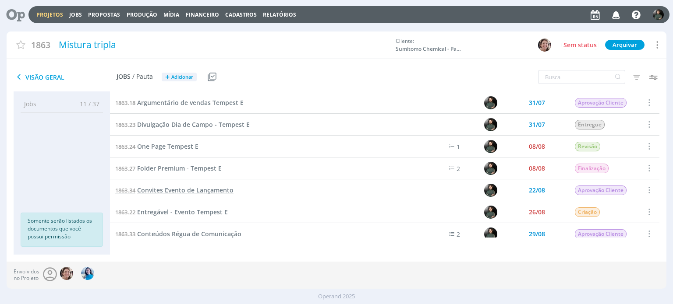
click at [187, 193] on span "Convites Evento de Lançamento" at bounding box center [185, 190] width 96 height 8
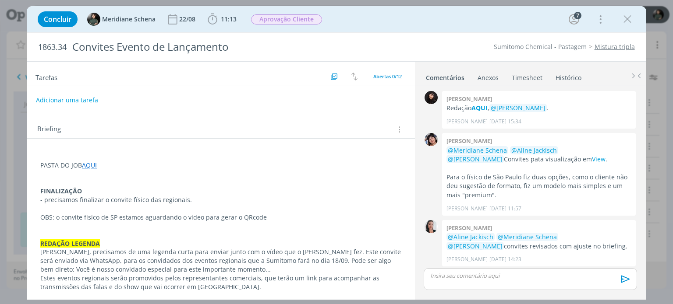
scroll to position [422, 0]
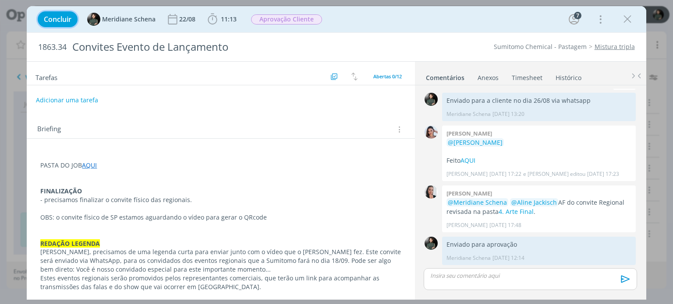
click at [61, 18] on span "Concluir" at bounding box center [58, 19] width 28 height 7
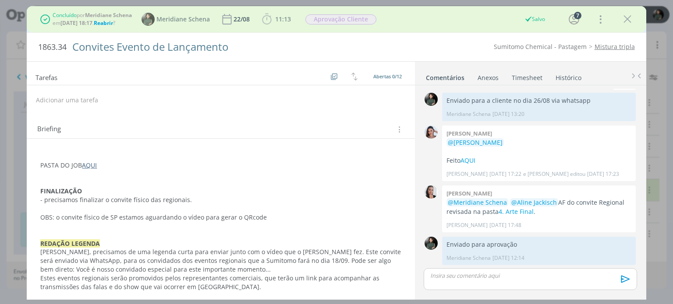
click at [350, 21] on div "Aprovação Cliente" at bounding box center [341, 19] width 72 height 11
click at [111, 24] on span "Reabrir" at bounding box center [103, 22] width 19 height 7
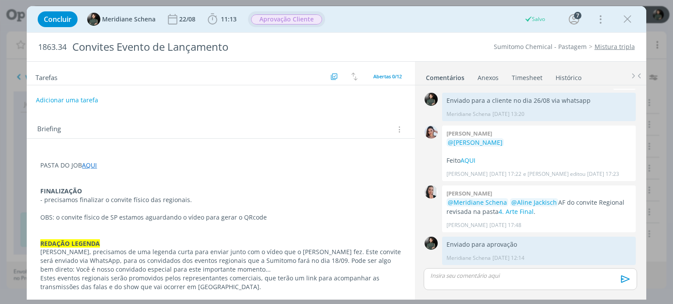
click at [281, 19] on span "Aprovação Cliente" at bounding box center [286, 19] width 71 height 10
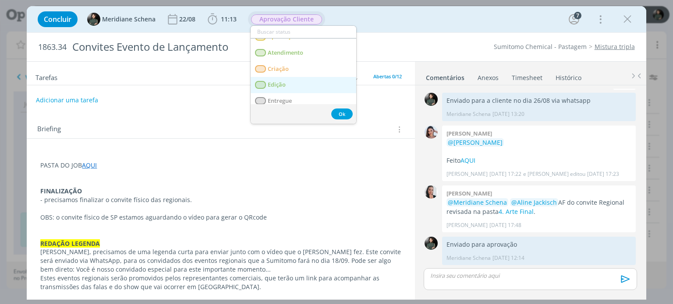
scroll to position [44, 0]
drag, startPoint x: 293, startPoint y: 99, endPoint x: 269, endPoint y: 90, distance: 25.9
click at [293, 99] on link "Entregue" at bounding box center [303, 99] width 106 height 16
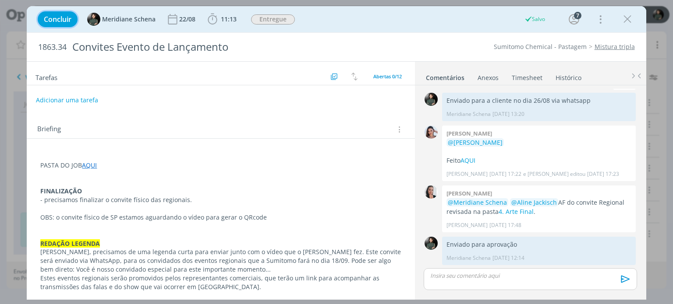
click at [54, 25] on button "Concluir" at bounding box center [58, 19] width 40 height 16
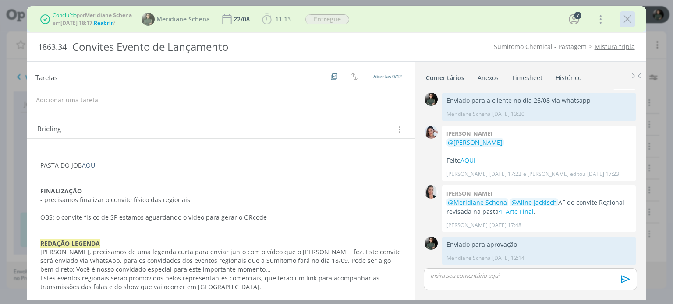
click at [627, 21] on icon "dialog" at bounding box center [626, 19] width 13 height 13
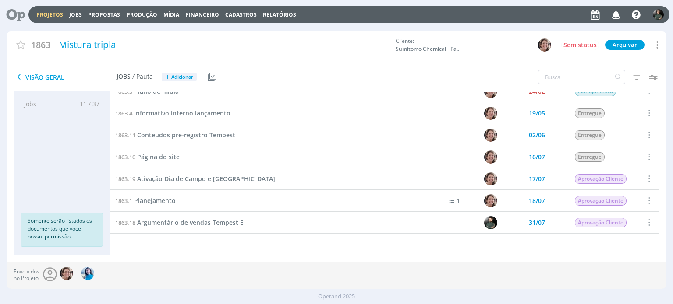
scroll to position [175, 0]
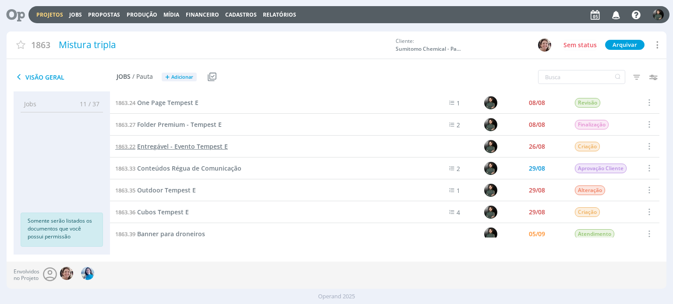
click at [183, 143] on span "Entregável - Evento Tempest E" at bounding box center [182, 146] width 91 height 8
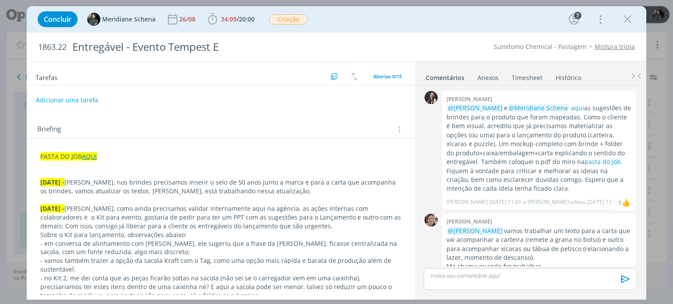
scroll to position [847, 0]
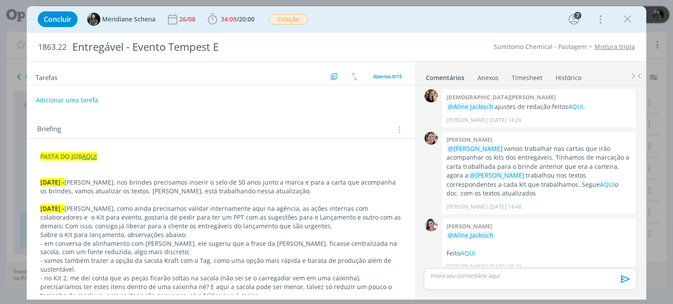
click at [497, 285] on div "dialog" at bounding box center [529, 279] width 213 height 22
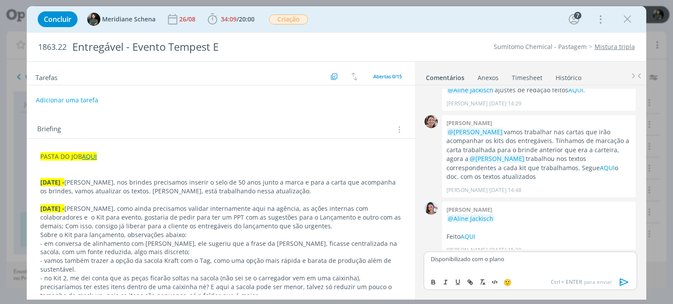
click at [474, 261] on p "Disponibilizado com o plano" at bounding box center [529, 259] width 199 height 8
click at [620, 282] on icon "dialog" at bounding box center [623, 282] width 13 height 13
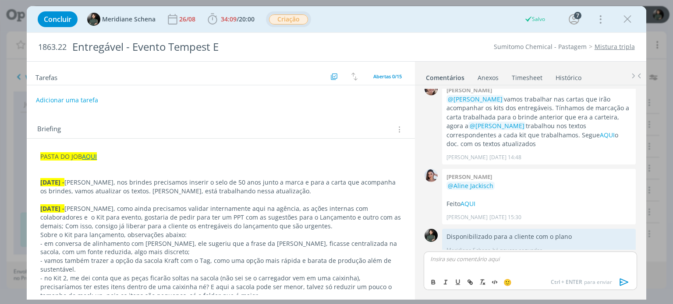
click at [281, 17] on span "Criação" at bounding box center [288, 19] width 39 height 10
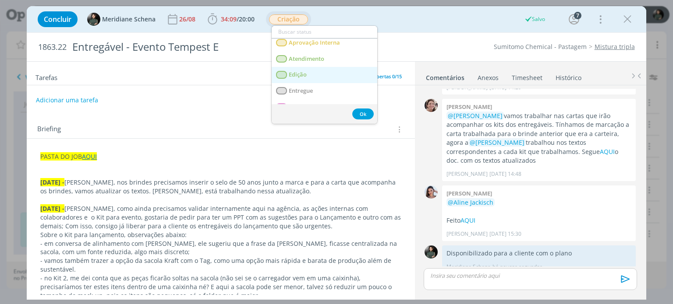
scroll to position [88, 0]
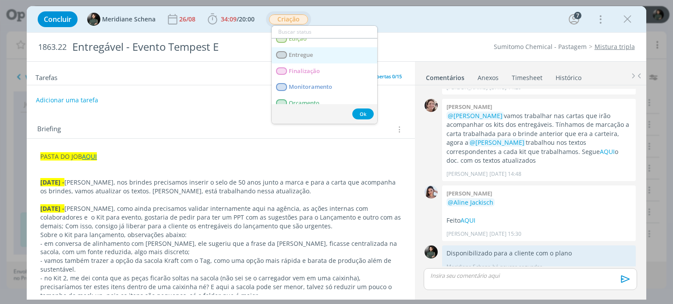
click at [318, 56] on link "Entregue" at bounding box center [324, 55] width 106 height 16
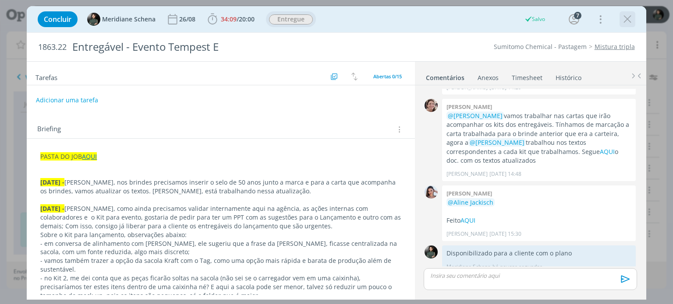
click at [625, 18] on icon "dialog" at bounding box center [626, 19] width 13 height 13
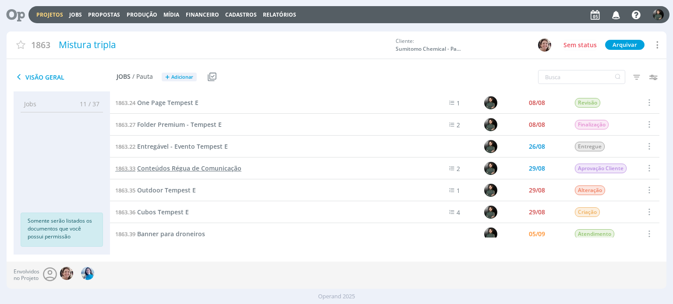
click at [202, 168] on span "Conteúdos Régua de Comunicação" at bounding box center [189, 168] width 104 height 8
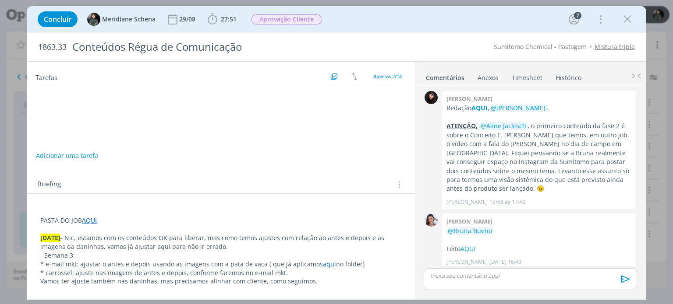
scroll to position [364, 0]
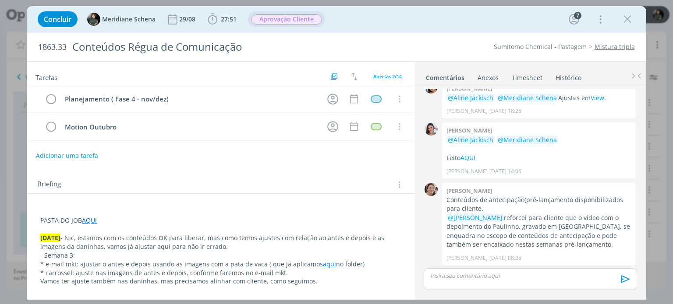
click at [288, 24] on button "Aprovação Cliente" at bounding box center [286, 19] width 72 height 11
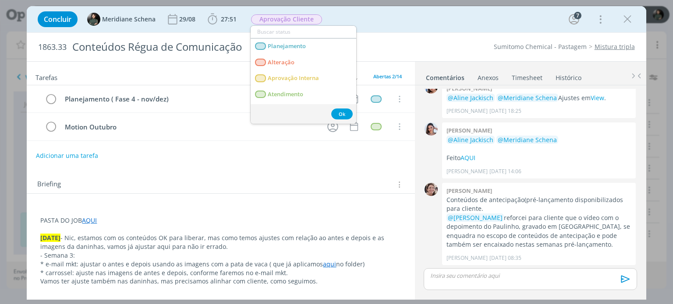
click at [394, 26] on div "Concluir Meridiane Schena 29/08 27:51 Iniciar Apontar Data * 05/09/2025 Horas *…" at bounding box center [336, 19] width 606 height 21
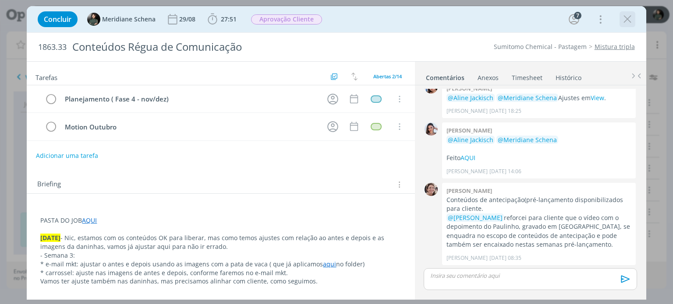
click at [632, 22] on icon "dialog" at bounding box center [626, 19] width 13 height 13
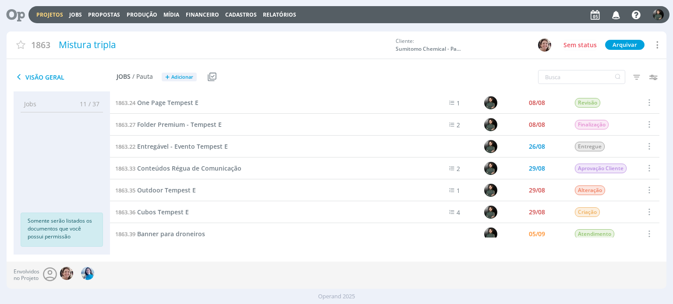
scroll to position [270, 0]
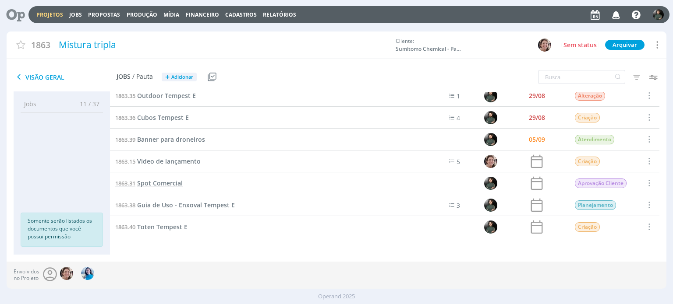
click at [175, 182] on span "Spot Comercial" at bounding box center [160, 183] width 46 height 8
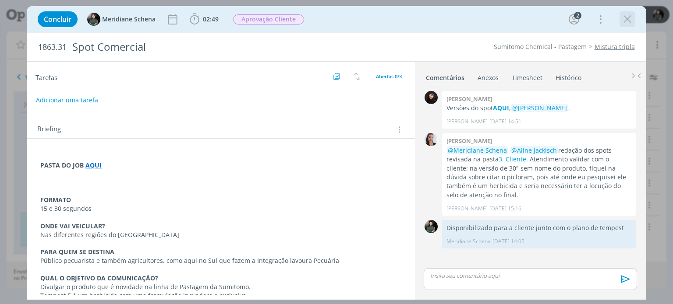
click at [627, 17] on icon "dialog" at bounding box center [626, 19] width 13 height 13
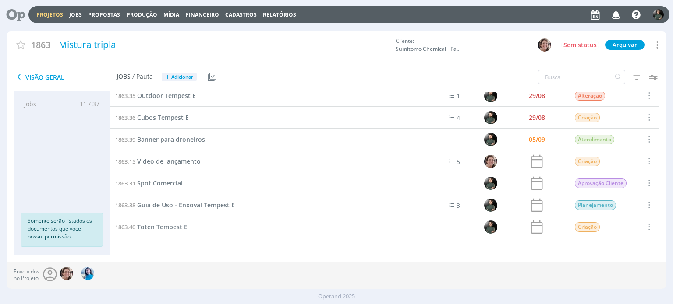
click at [203, 208] on span "Guia de Uso - Enxoval Tempest E" at bounding box center [186, 205] width 98 height 8
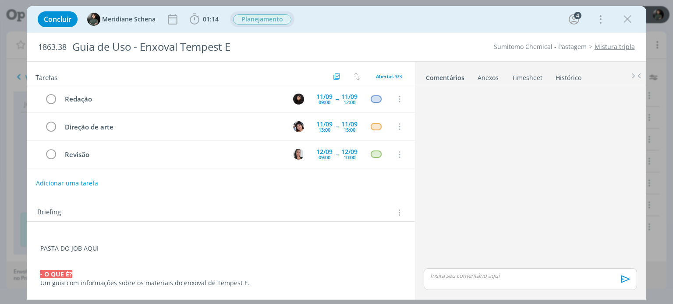
click at [259, 13] on span "Planejamento" at bounding box center [262, 19] width 64 height 16
click at [259, 21] on span "Planejamento" at bounding box center [262, 19] width 58 height 10
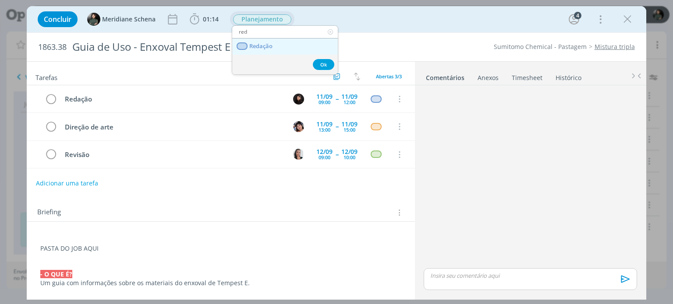
type input "red"
click at [264, 46] on span "Redação" at bounding box center [261, 46] width 23 height 7
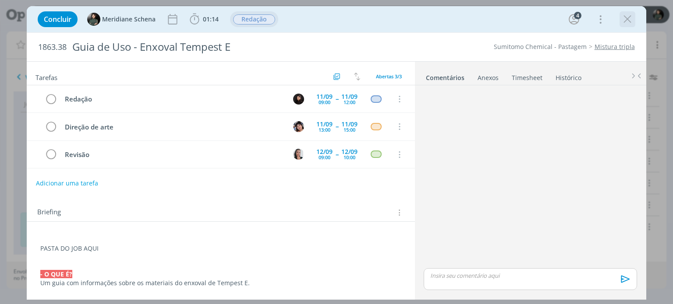
click at [621, 17] on icon "dialog" at bounding box center [626, 19] width 13 height 13
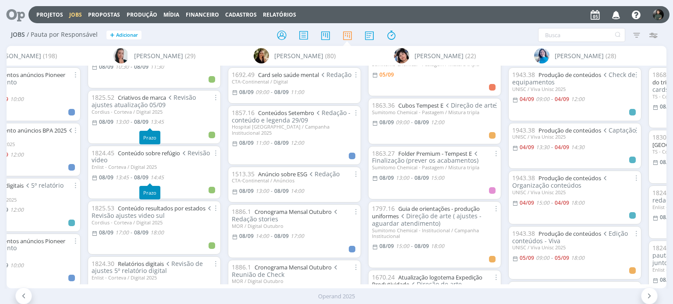
scroll to position [131, 0]
